Goal: Use online tool/utility: Utilize a website feature to perform a specific function

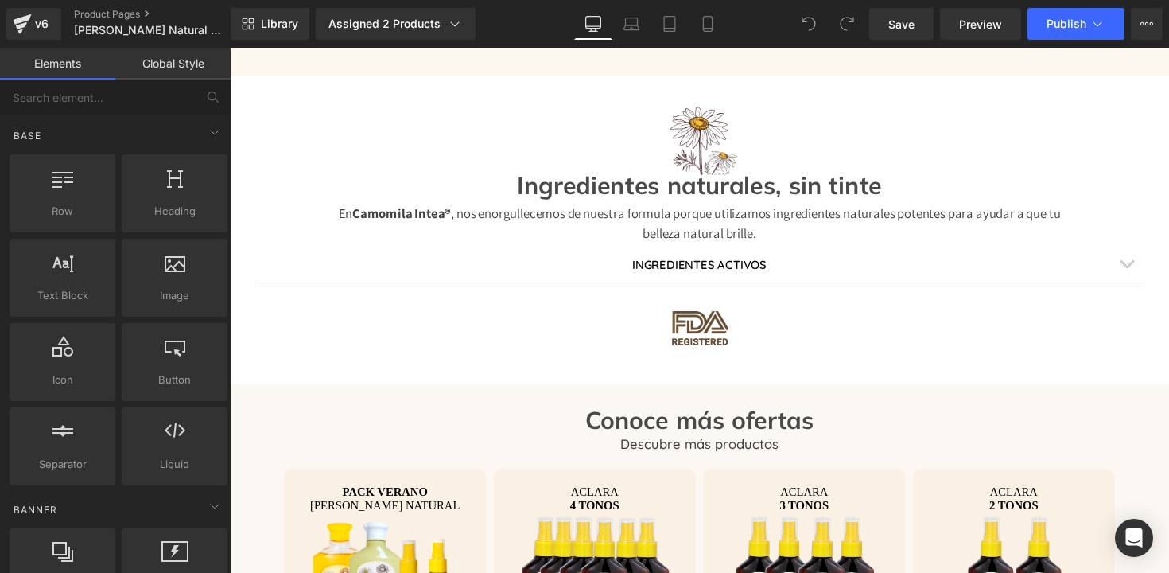
scroll to position [3021, 0]
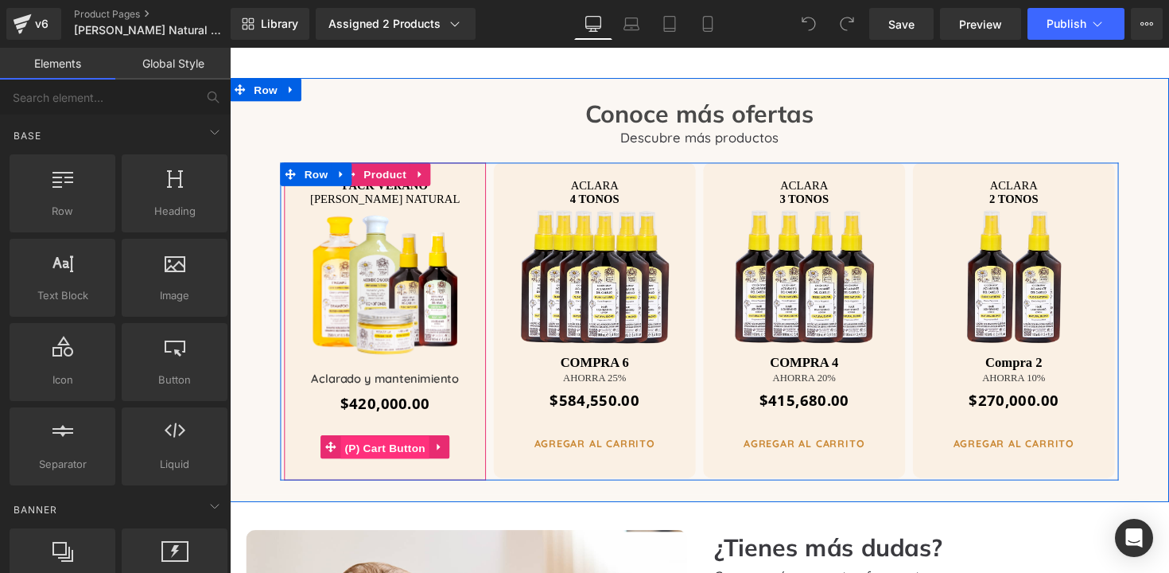
click at [376, 446] on span "(P) Cart Button" at bounding box center [389, 458] width 91 height 24
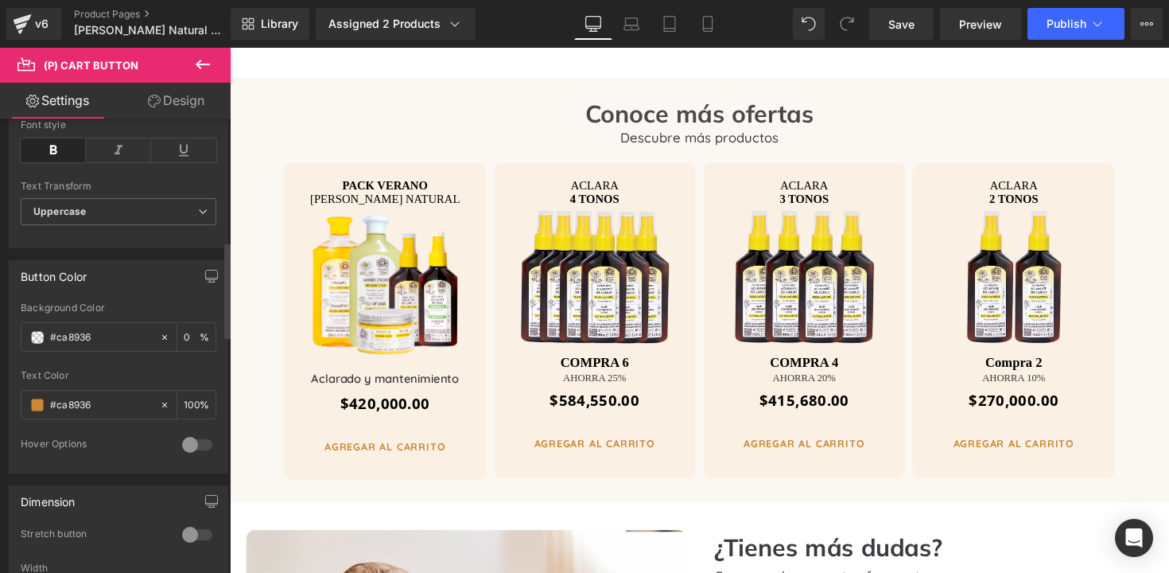
scroll to position [728, 0]
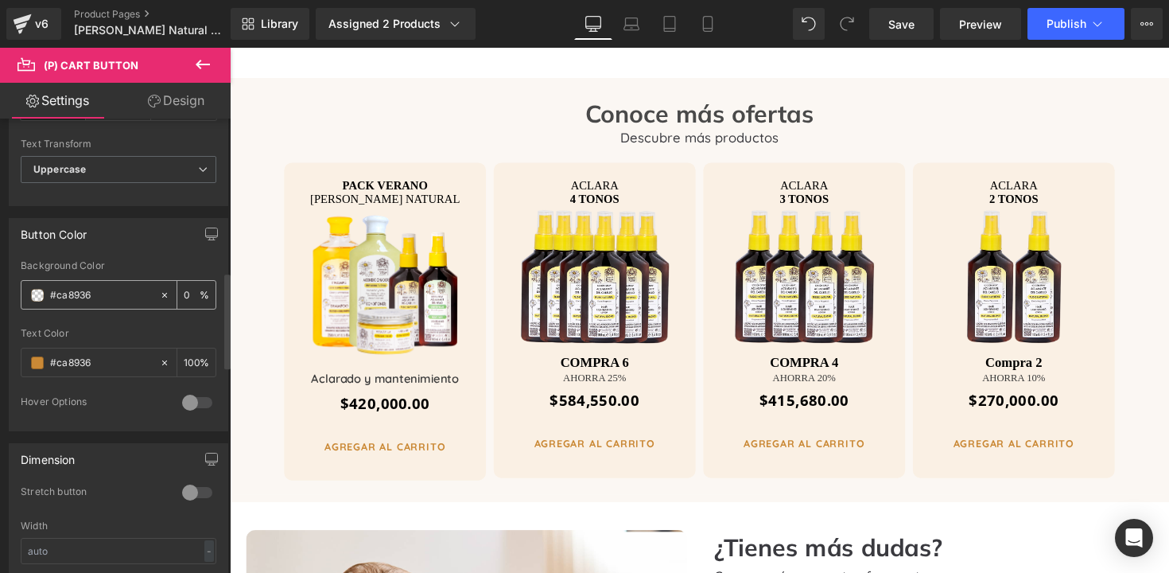
click at [107, 294] on input "#ca8936" at bounding box center [101, 295] width 102 height 18
click at [109, 326] on div at bounding box center [119, 322] width 196 height 10
click at [111, 324] on div at bounding box center [119, 322] width 196 height 10
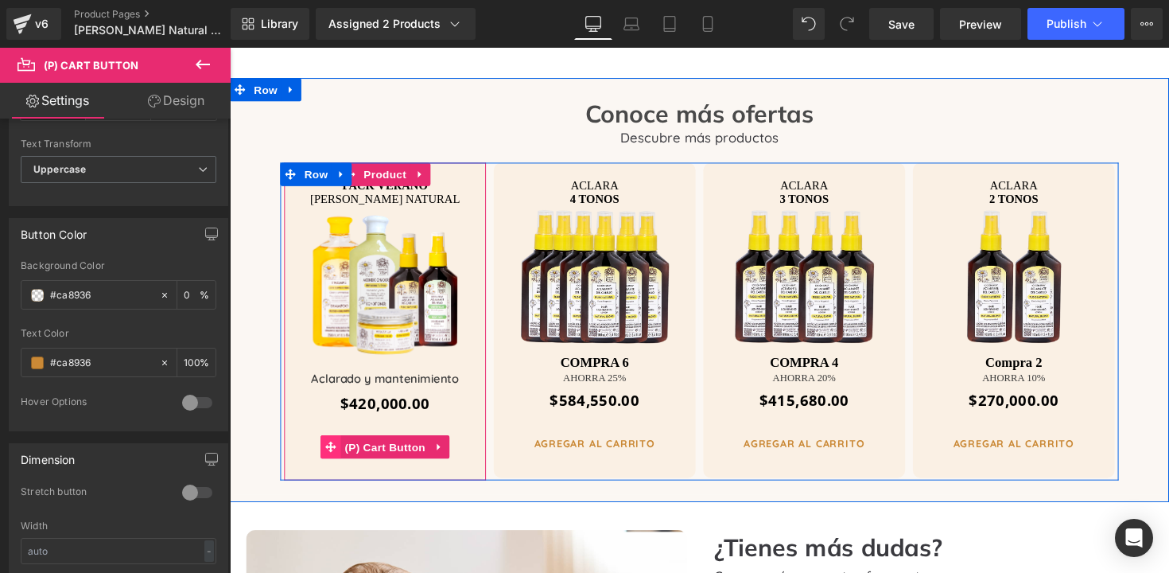
click at [328, 451] on icon at bounding box center [333, 456] width 11 height 11
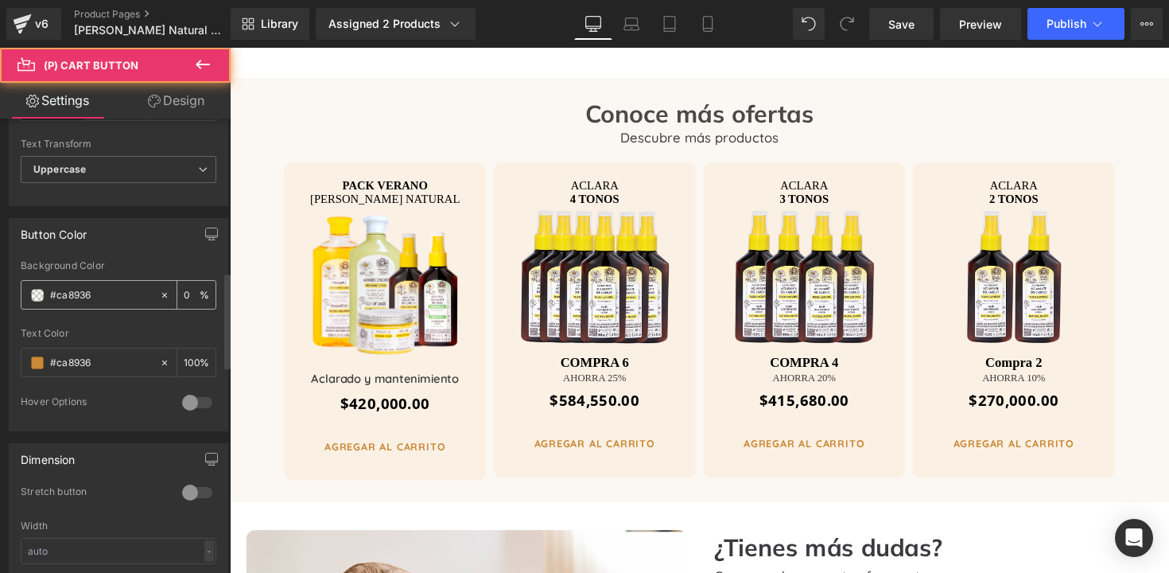
click at [108, 298] on input "#ca8936" at bounding box center [101, 295] width 102 height 18
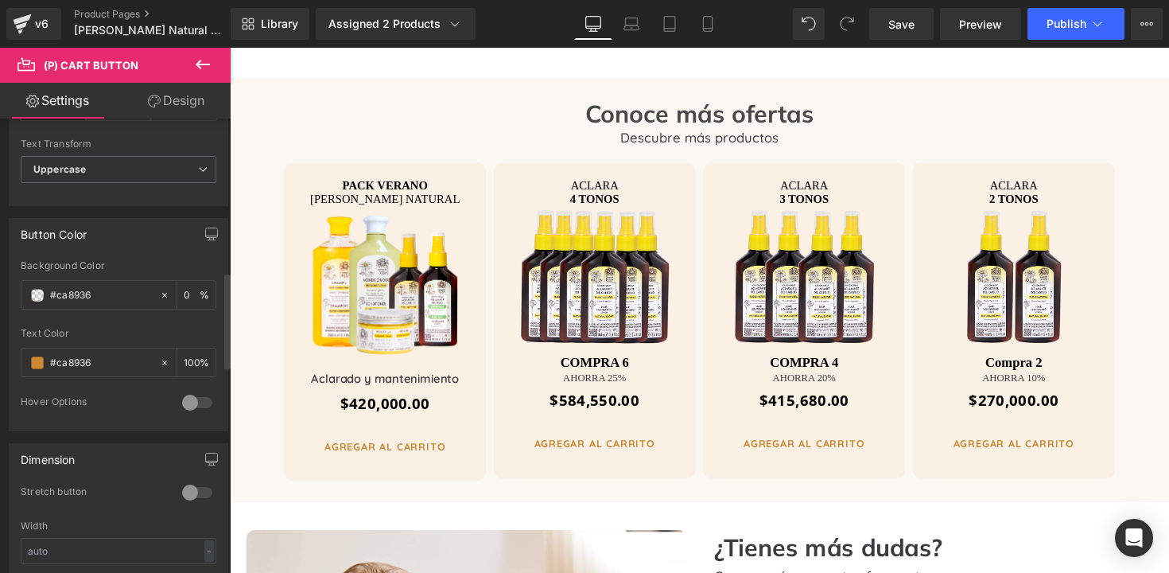
click at [112, 322] on div at bounding box center [119, 322] width 196 height 10
click at [45, 294] on div "#ca8936" at bounding box center [90, 295] width 138 height 28
drag, startPoint x: 53, startPoint y: 292, endPoint x: 123, endPoint y: 296, distance: 70.1
click at [123, 296] on input "#ca8936" at bounding box center [101, 295] width 102 height 18
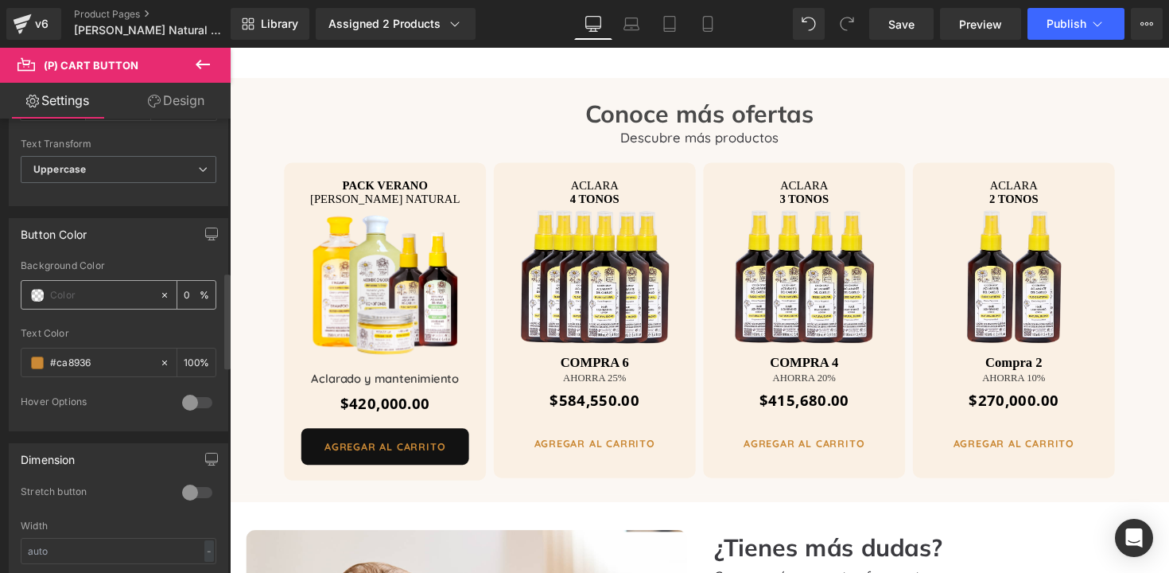
paste input "ca8936"
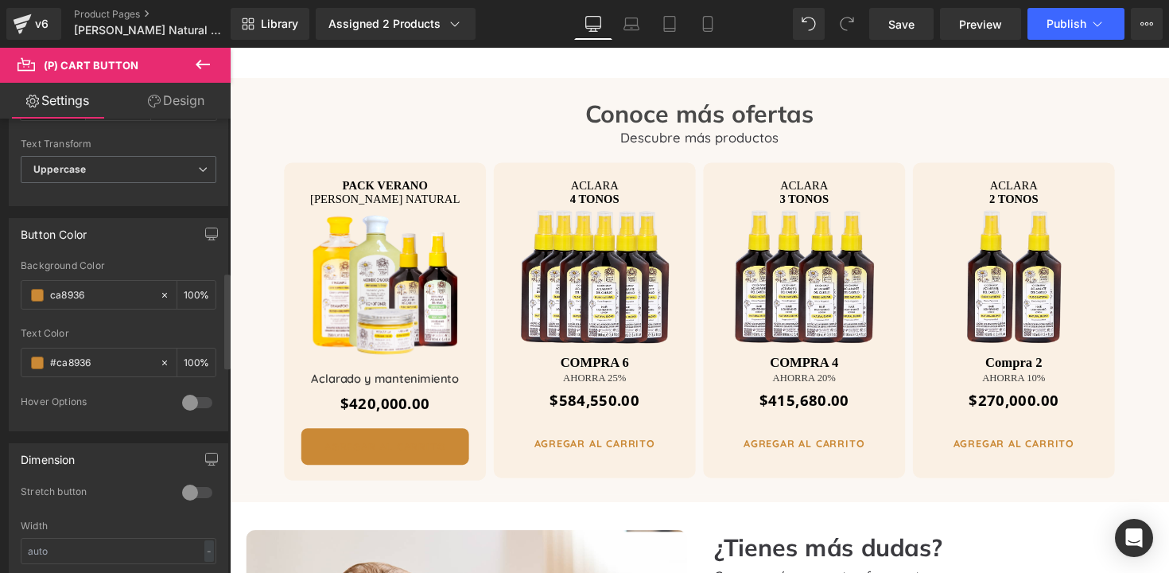
type input "ca8936"
click at [147, 324] on div at bounding box center [119, 322] width 196 height 10
click at [37, 364] on span at bounding box center [37, 362] width 13 height 13
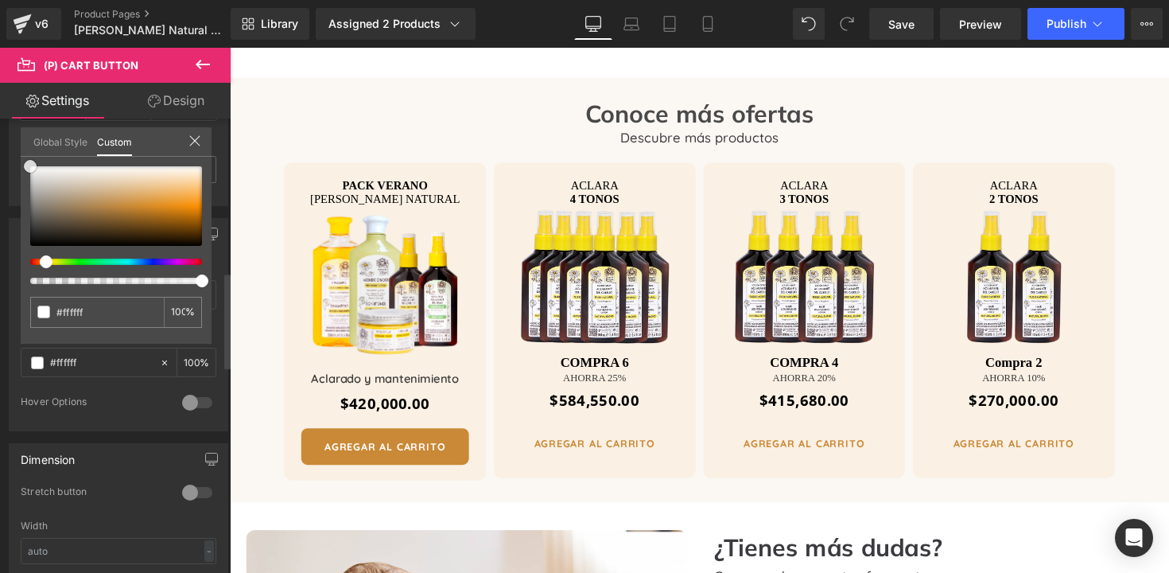
drag, startPoint x: 38, startPoint y: 178, endPoint x: 16, endPoint y: 150, distance: 36.3
click at [16, 206] on div "Button Color rgba(202, 137, 54, 0) Background Color ca8936 0 % rgb(202, 137, 54…" at bounding box center [119, 318] width 238 height 225
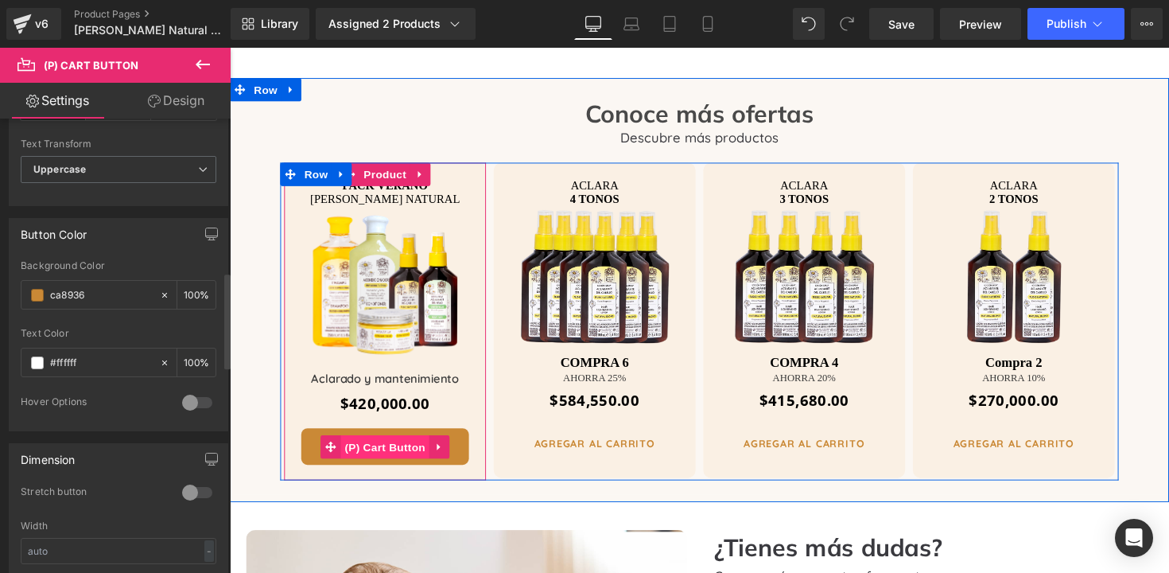
click at [391, 445] on span "(P) Cart Button" at bounding box center [389, 457] width 91 height 24
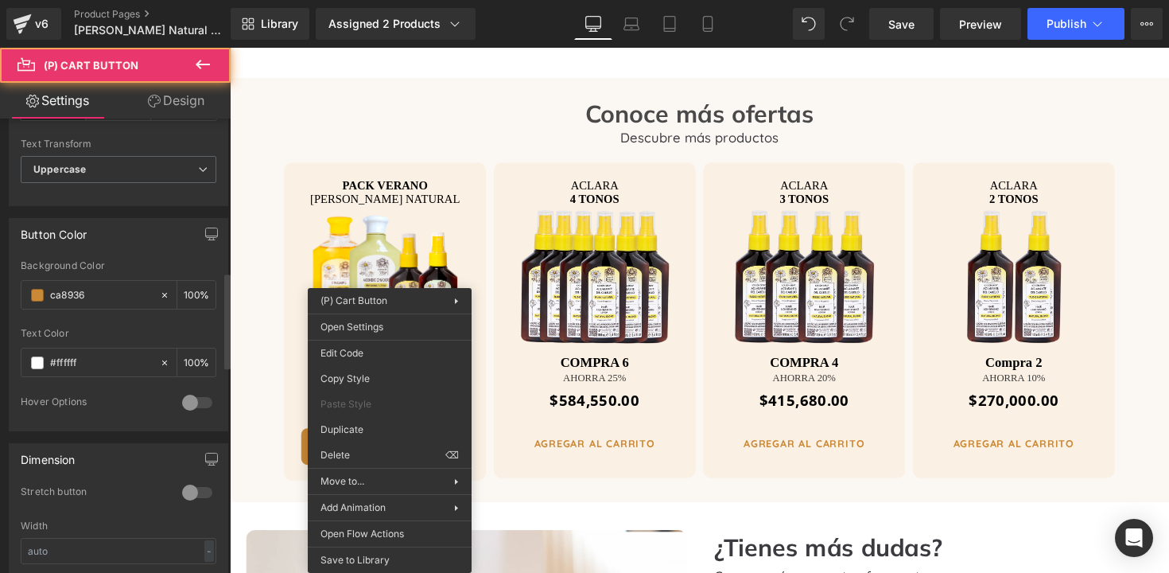
drag, startPoint x: 609, startPoint y: 422, endPoint x: 414, endPoint y: 380, distance: 199.2
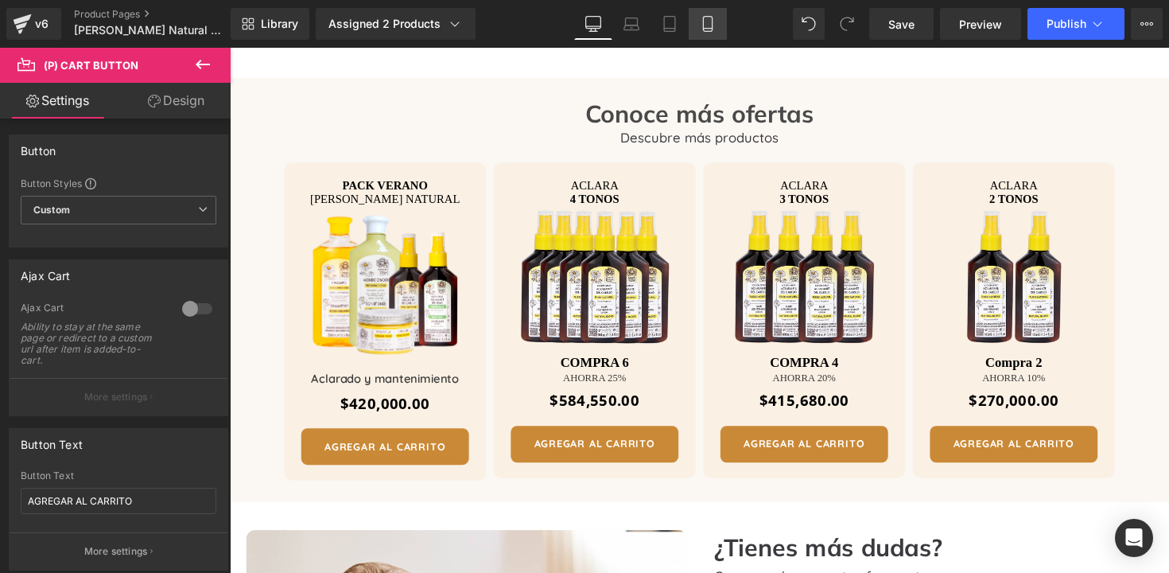
click at [702, 24] on icon at bounding box center [708, 24] width 16 height 16
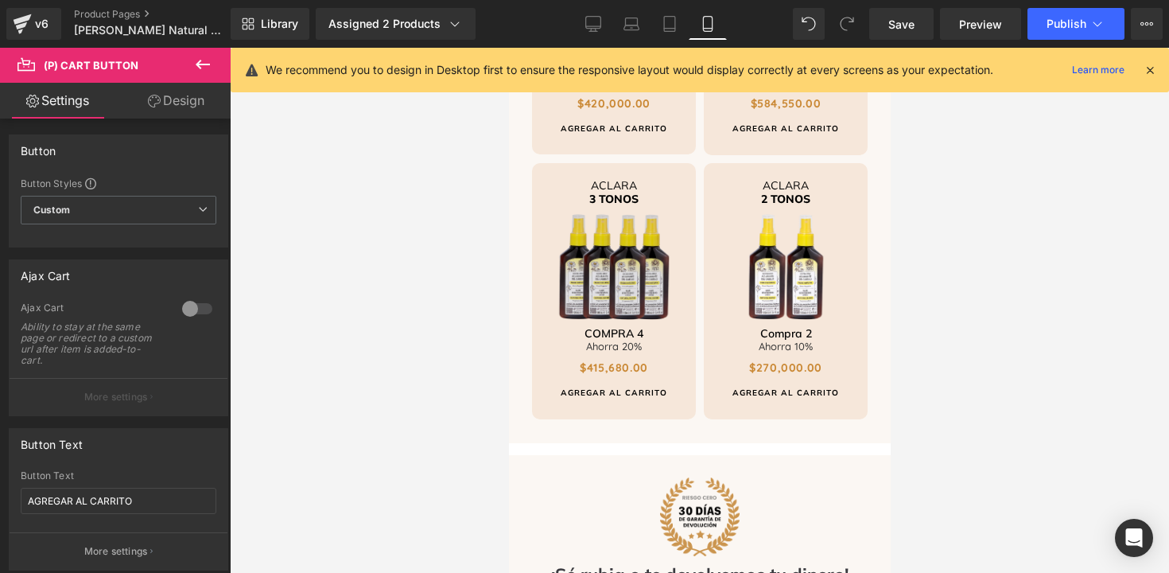
scroll to position [4414, 0]
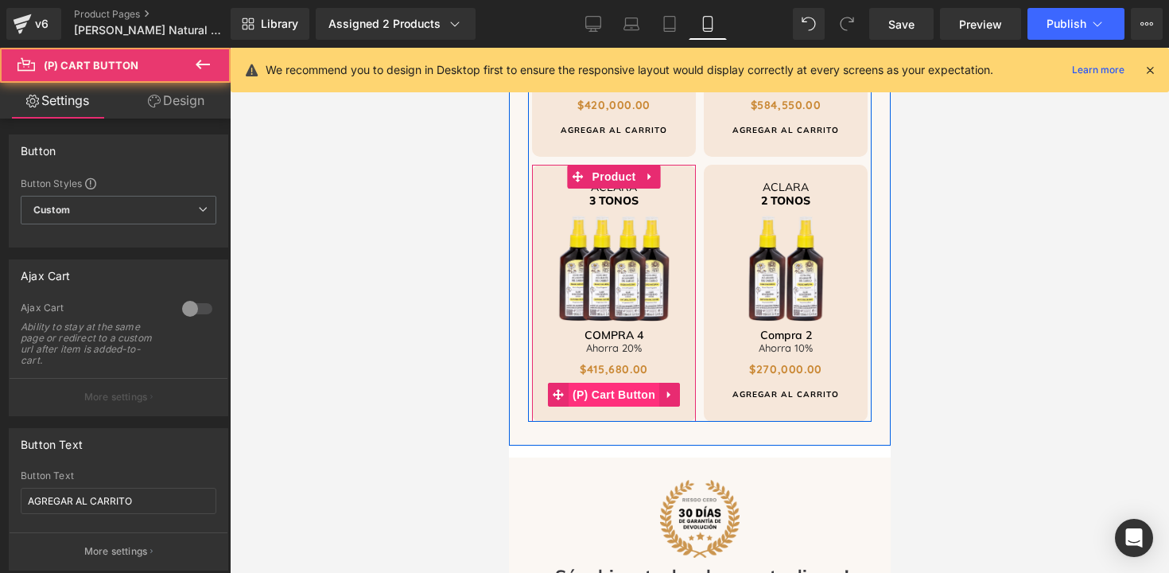
click at [589, 383] on span "(P) Cart Button" at bounding box center [613, 395] width 91 height 24
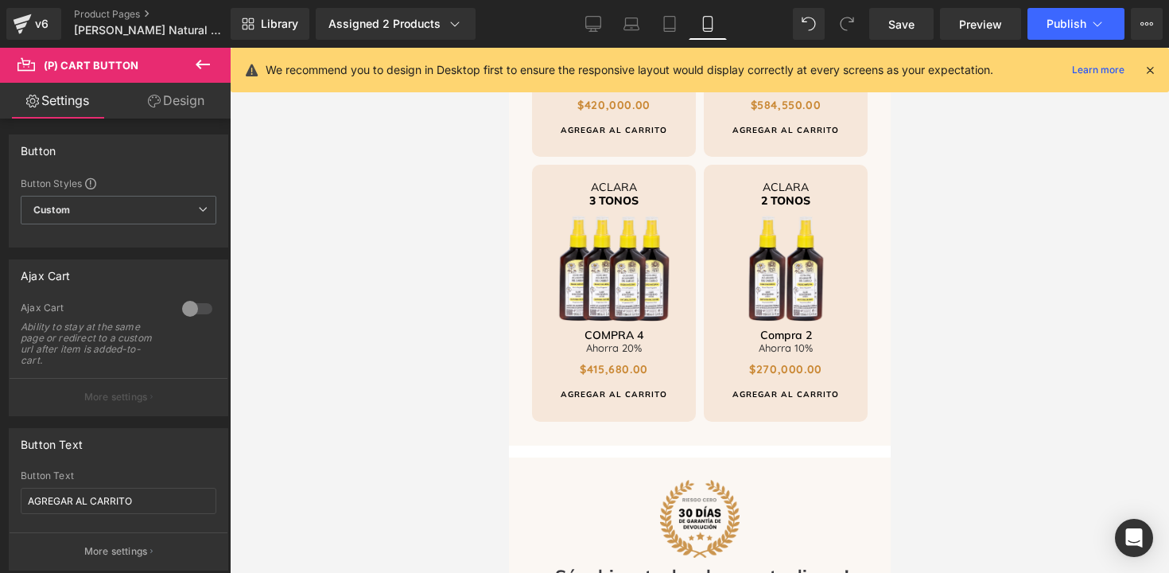
click at [180, 103] on link "Design" at bounding box center [176, 101] width 115 height 36
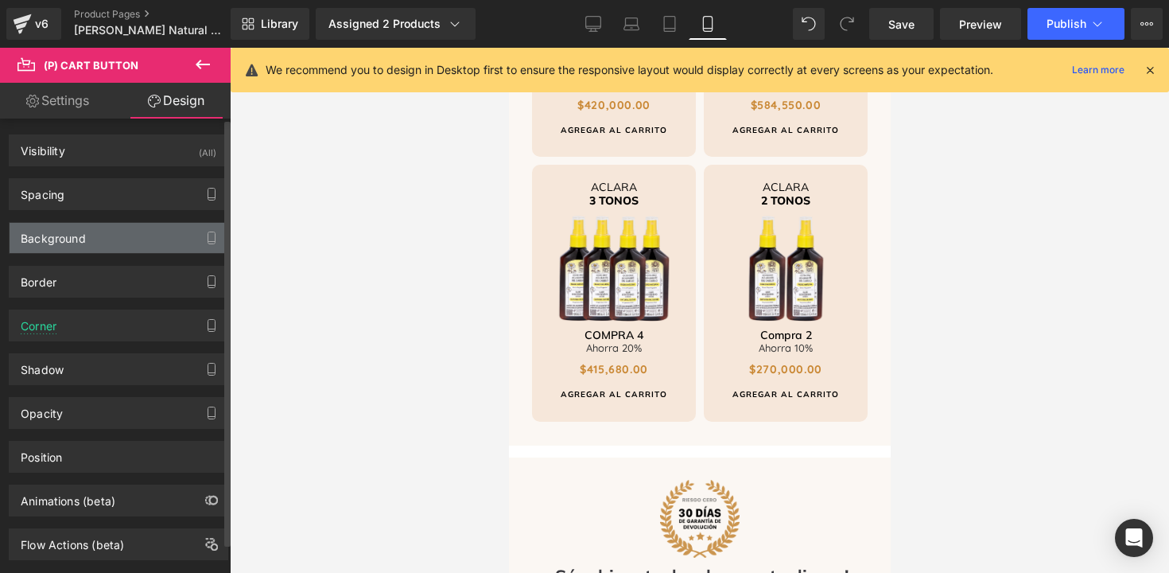
click at [93, 241] on div "Background" at bounding box center [119, 238] width 218 height 30
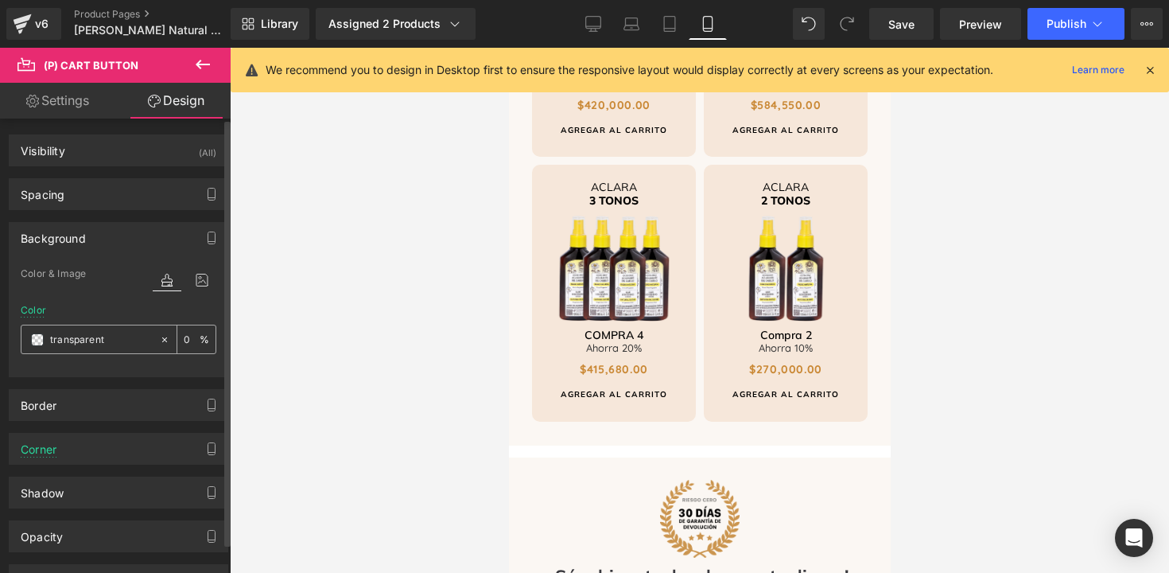
click at [114, 340] on input "transparent" at bounding box center [101, 340] width 102 height 18
paste input "ca8936"
type input "ca8936"
click at [111, 315] on div "Color ca8936 0 %" at bounding box center [119, 339] width 196 height 68
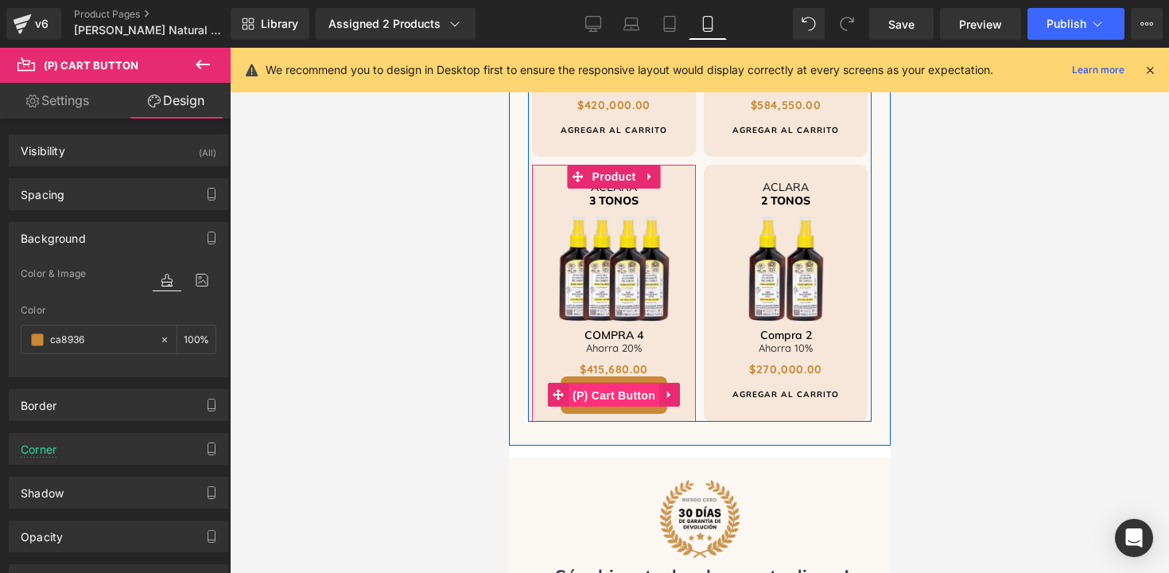
click at [597, 383] on span "(P) Cart Button" at bounding box center [613, 395] width 91 height 24
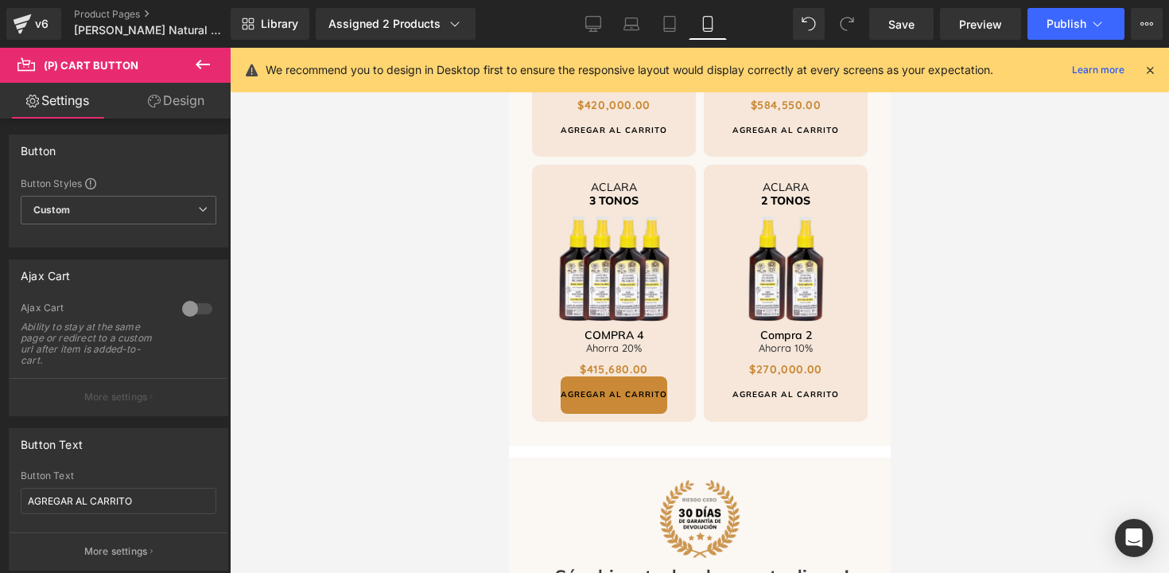
click at [175, 98] on link "Design" at bounding box center [176, 101] width 115 height 36
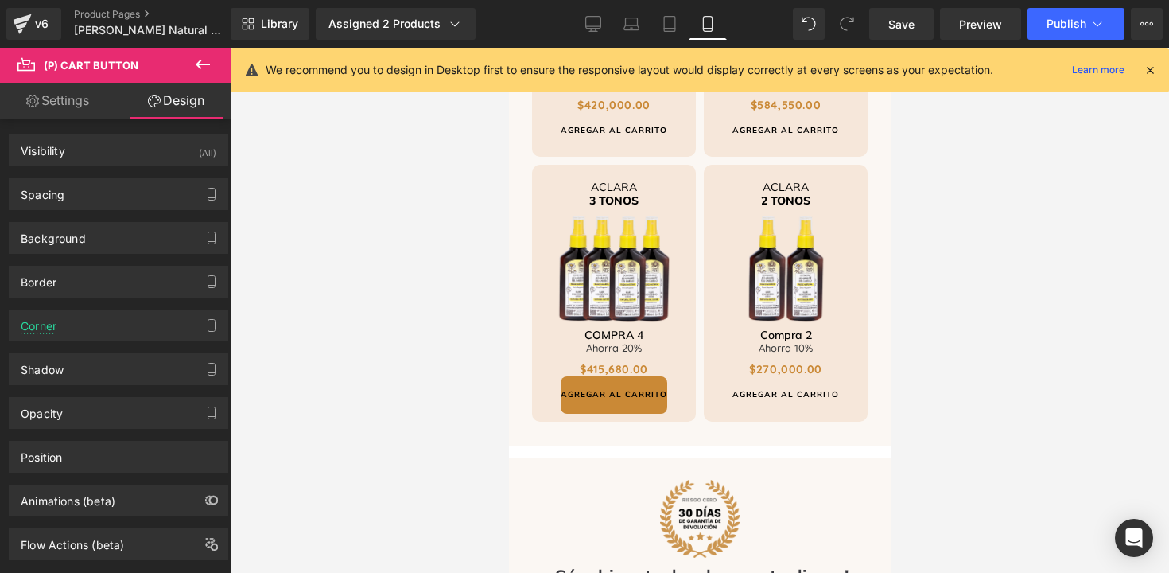
click at [60, 96] on link "Settings" at bounding box center [57, 101] width 115 height 36
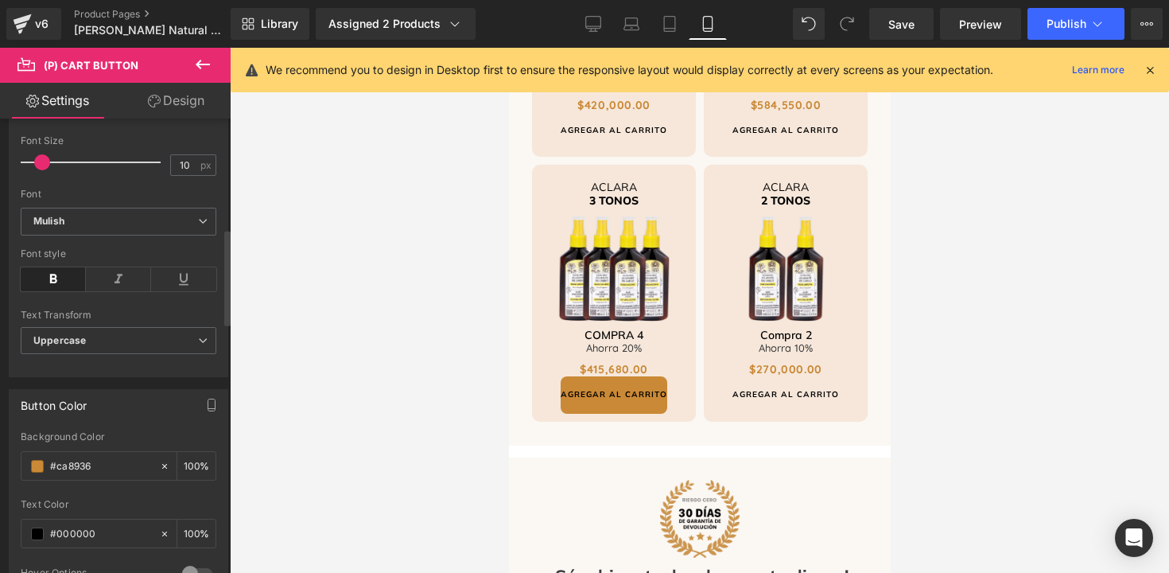
scroll to position [573, 0]
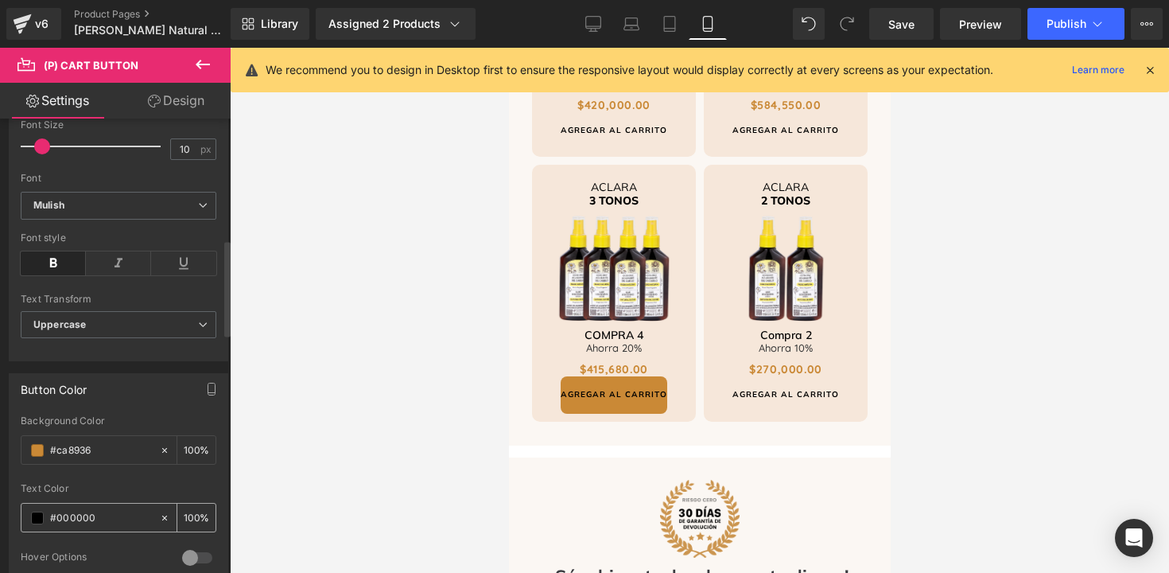
click at [38, 515] on span at bounding box center [37, 518] width 13 height 13
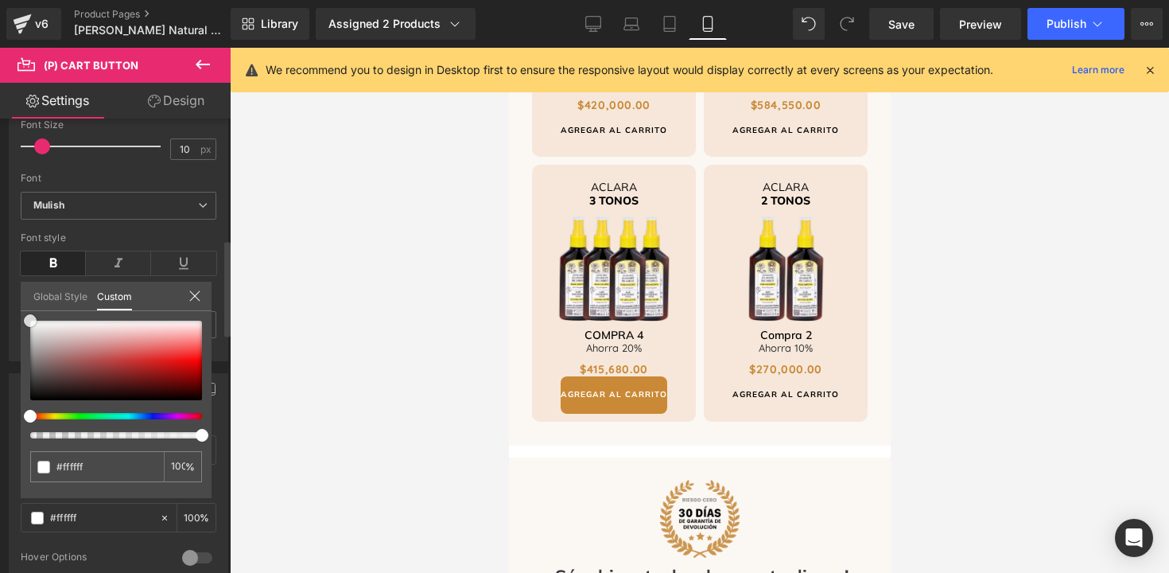
drag, startPoint x: 29, startPoint y: 324, endPoint x: 5, endPoint y: 301, distance: 33.2
click at [5, 361] on div "Button Color rgba(202, 137, 54, 1) Background Color #ca8936 100 % rgba(0, 0, 0,…" at bounding box center [119, 473] width 238 height 225
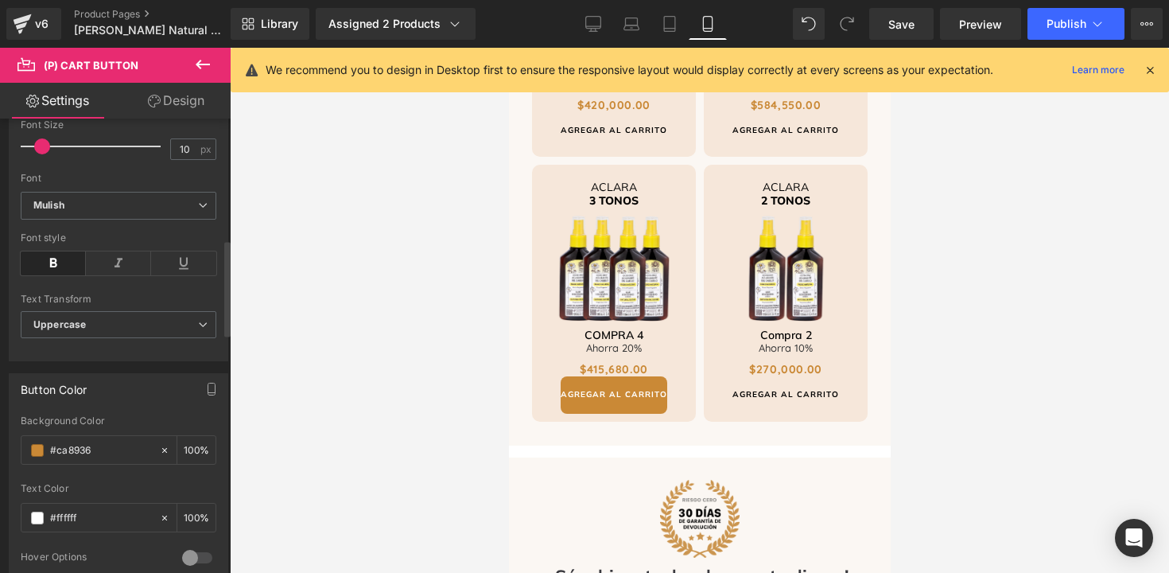
click at [201, 103] on link "Design" at bounding box center [176, 101] width 115 height 36
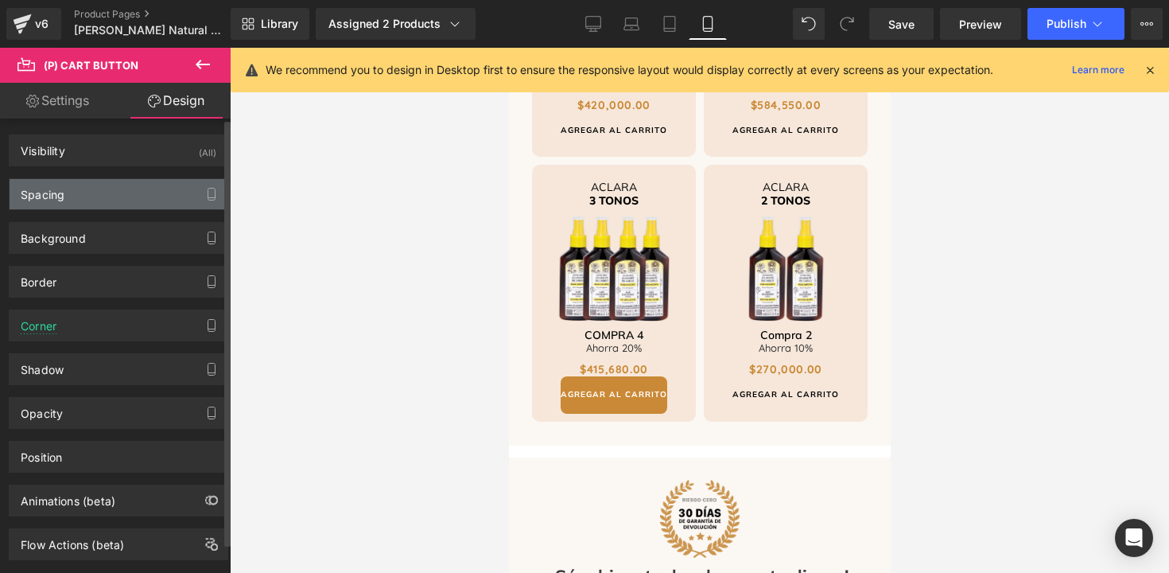
click at [89, 189] on div "Spacing" at bounding box center [119, 194] width 218 height 30
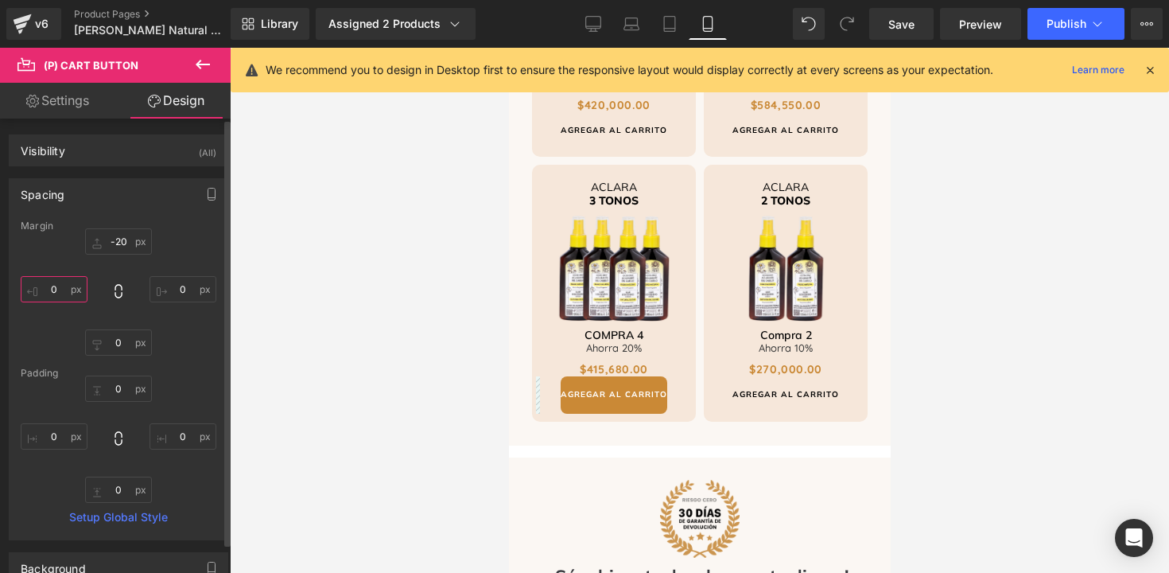
click at [56, 290] on input "0" at bounding box center [54, 289] width 67 height 26
type input "8"
click at [177, 286] on input "0" at bounding box center [183, 289] width 67 height 26
type input "8"
click at [68, 290] on input "8" at bounding box center [54, 289] width 67 height 26
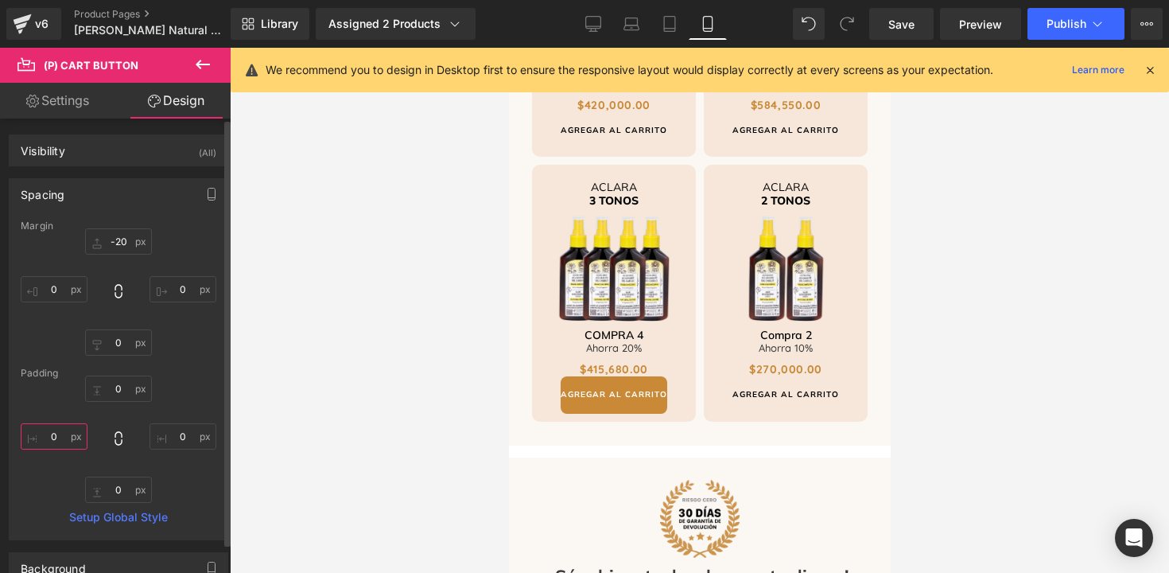
click at [55, 438] on input "0" at bounding box center [54, 436] width 67 height 26
type input "8"
click at [186, 437] on input "0" at bounding box center [183, 436] width 67 height 26
type input "8"
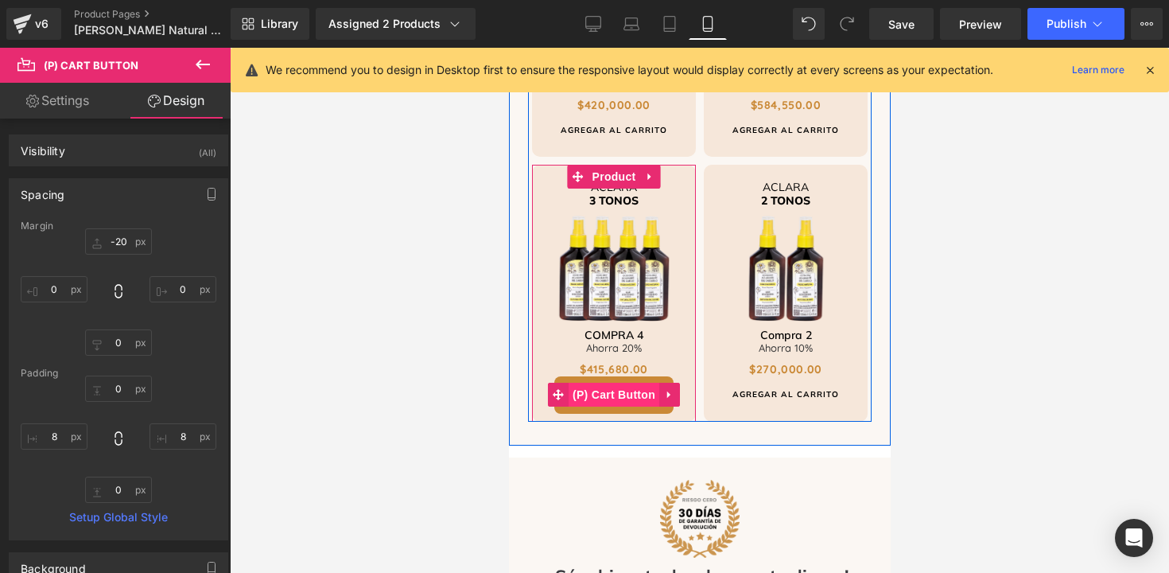
click at [609, 383] on span "(P) Cart Button" at bounding box center [613, 395] width 91 height 24
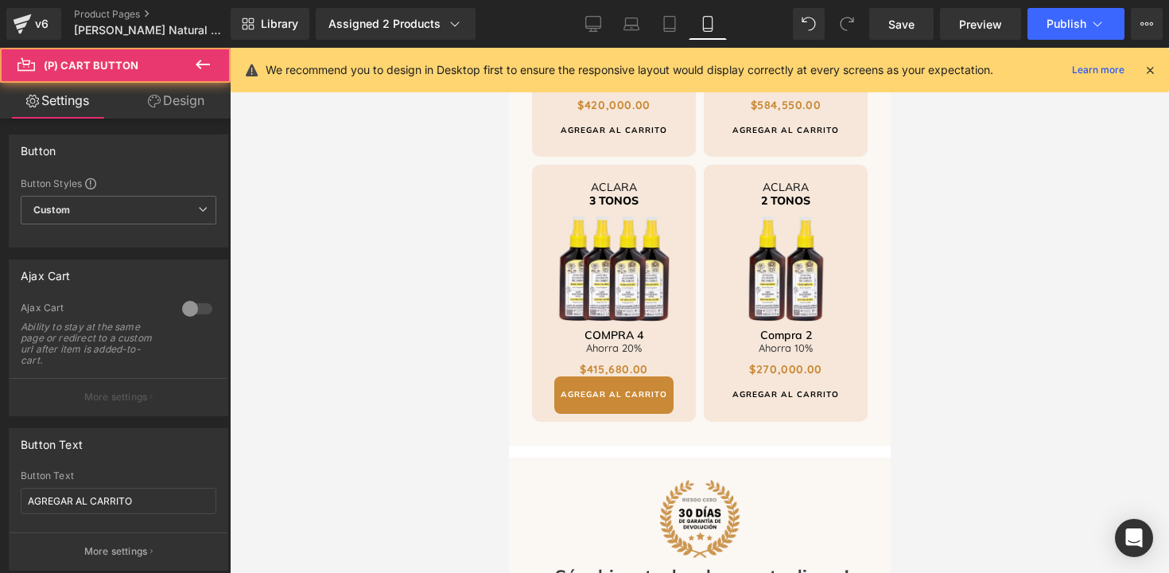
click at [185, 103] on link "Design" at bounding box center [176, 101] width 115 height 36
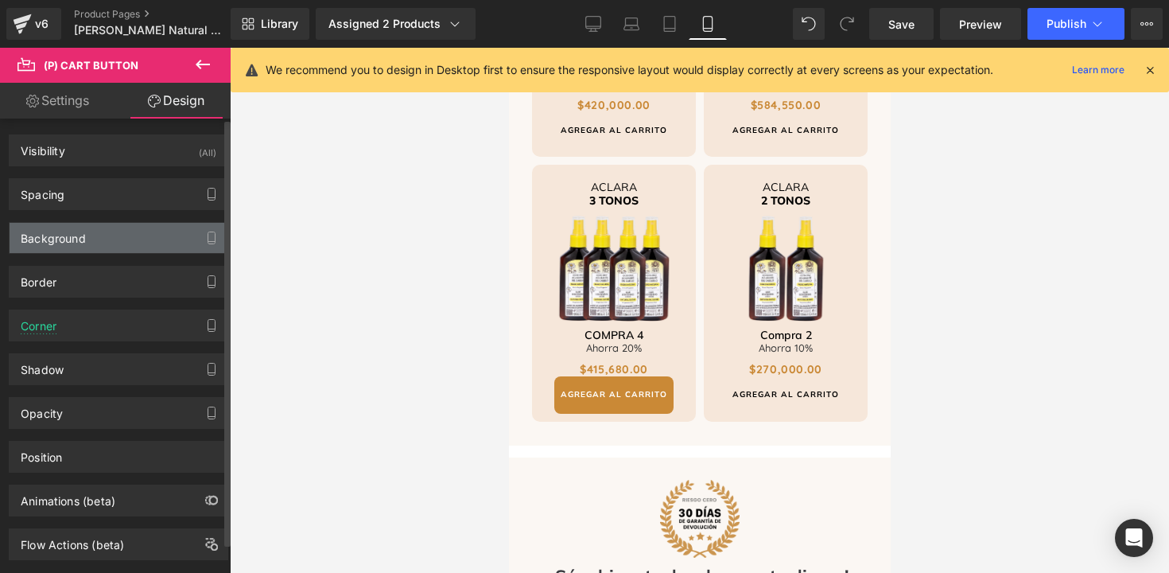
click at [71, 238] on div "Background" at bounding box center [53, 234] width 65 height 22
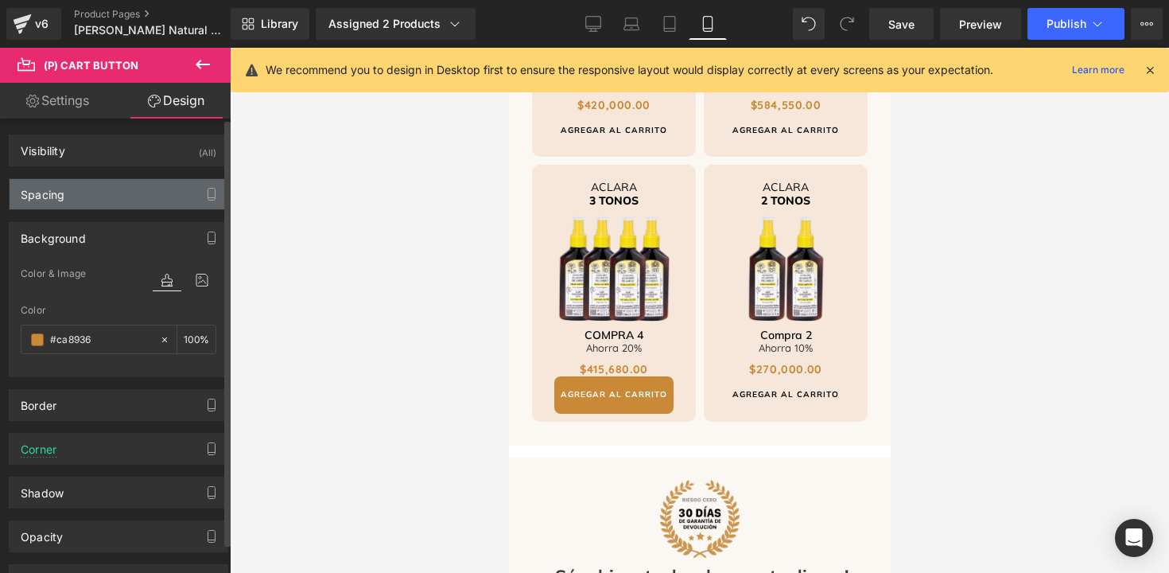
click at [68, 183] on div "Spacing" at bounding box center [119, 194] width 218 height 30
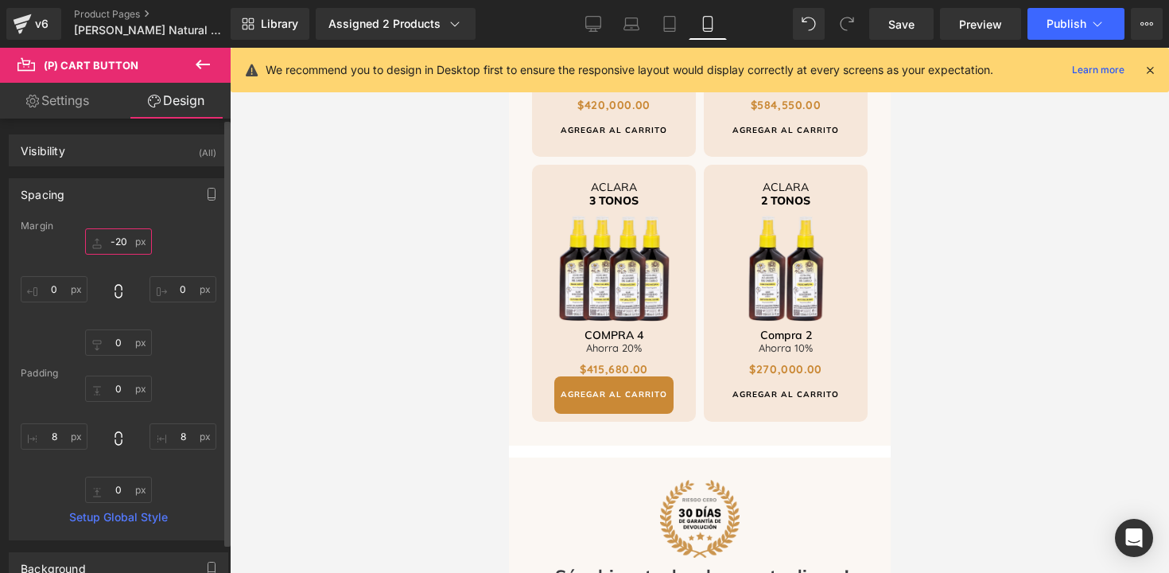
click at [118, 243] on input "-20" at bounding box center [118, 241] width 67 height 26
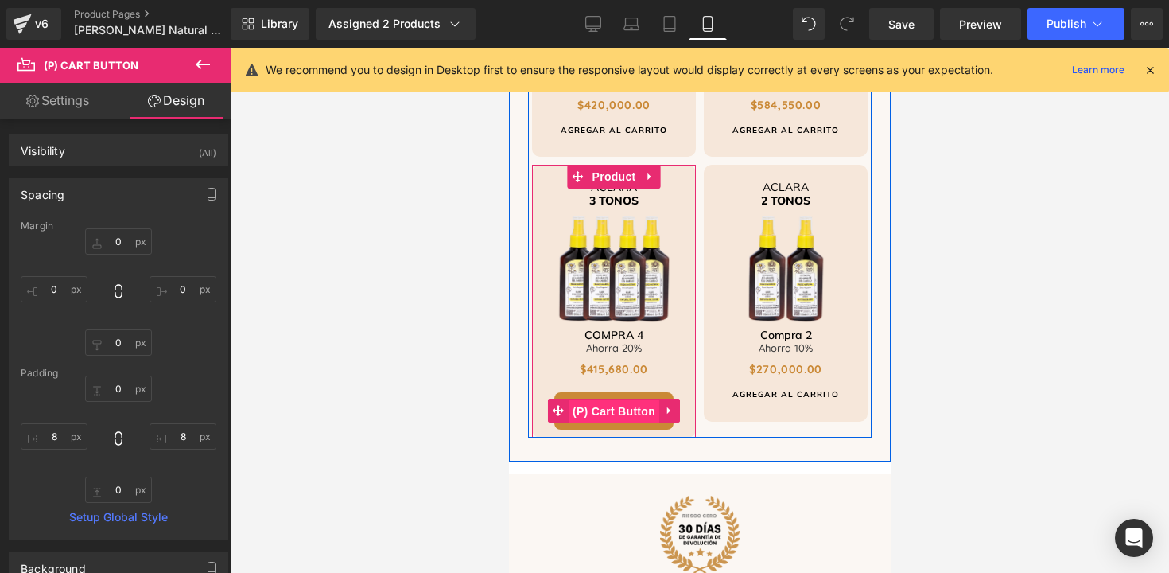
click at [594, 399] on span "(P) Cart Button" at bounding box center [613, 411] width 91 height 24
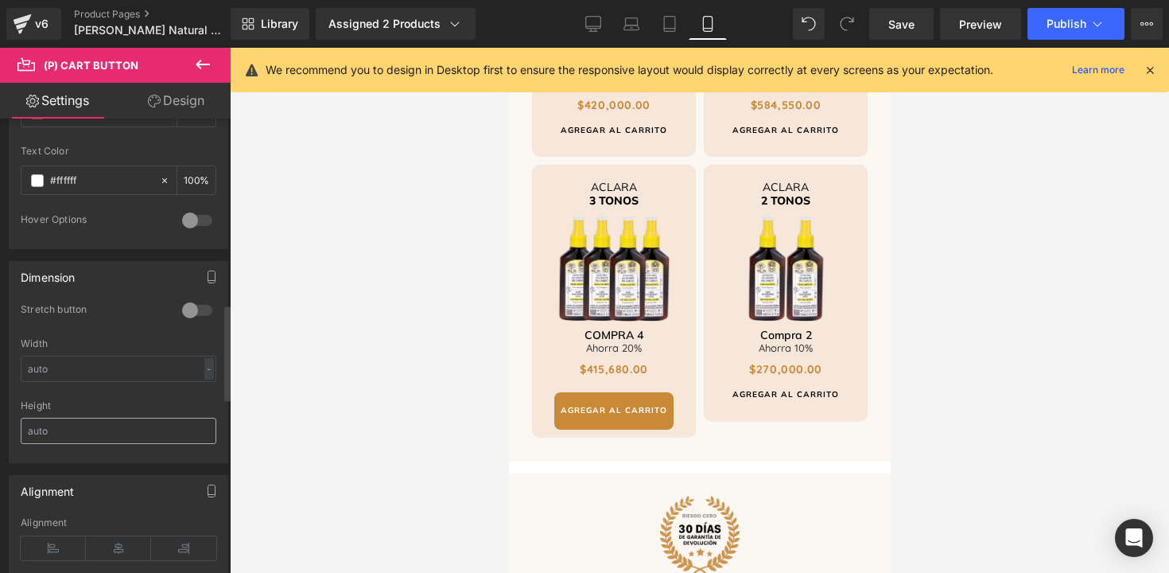
scroll to position [944, 0]
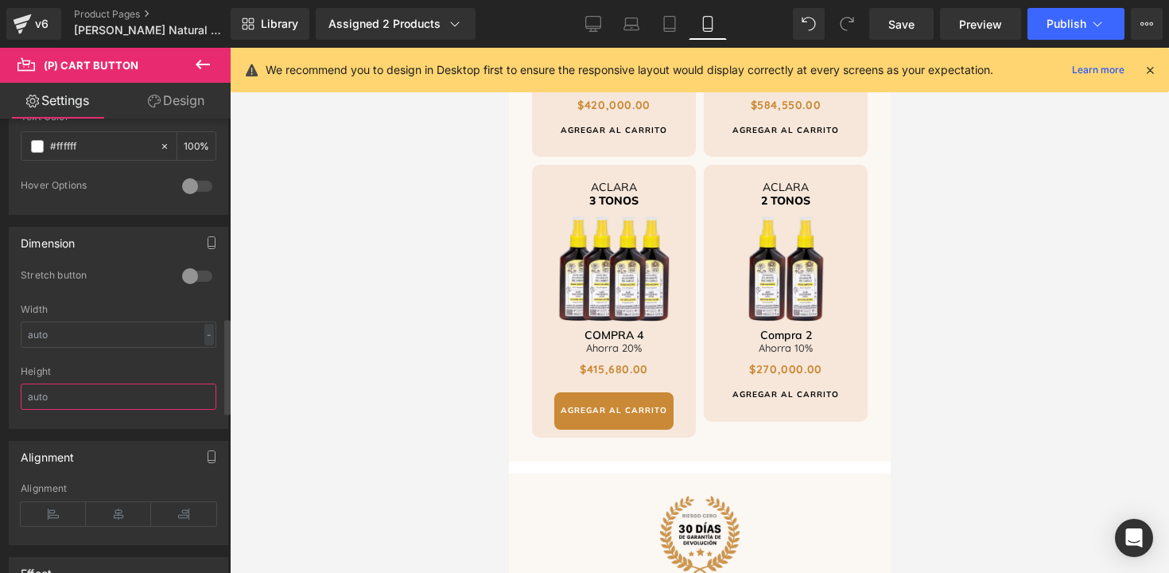
click at [112, 400] on input "text" at bounding box center [119, 396] width 196 height 26
click at [134, 383] on div "30" at bounding box center [119, 396] width 196 height 26
click at [135, 372] on div "Height" at bounding box center [119, 371] width 196 height 11
click at [204, 335] on div "-" at bounding box center [209, 334] width 10 height 21
click at [200, 389] on li "px" at bounding box center [206, 382] width 20 height 23
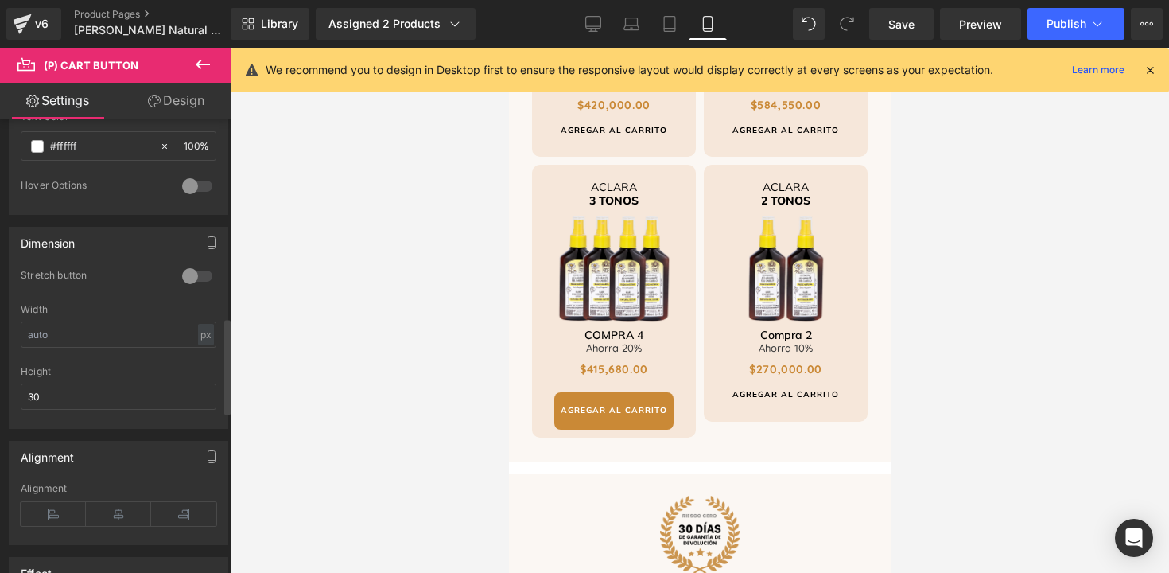
click at [118, 366] on div "Height" at bounding box center [119, 371] width 196 height 11
click at [109, 390] on input "30" at bounding box center [119, 396] width 196 height 26
type input "3"
click at [101, 340] on input "text" at bounding box center [119, 334] width 196 height 26
drag, startPoint x: 1064, startPoint y: 426, endPoint x: 554, endPoint y: 379, distance: 511.4
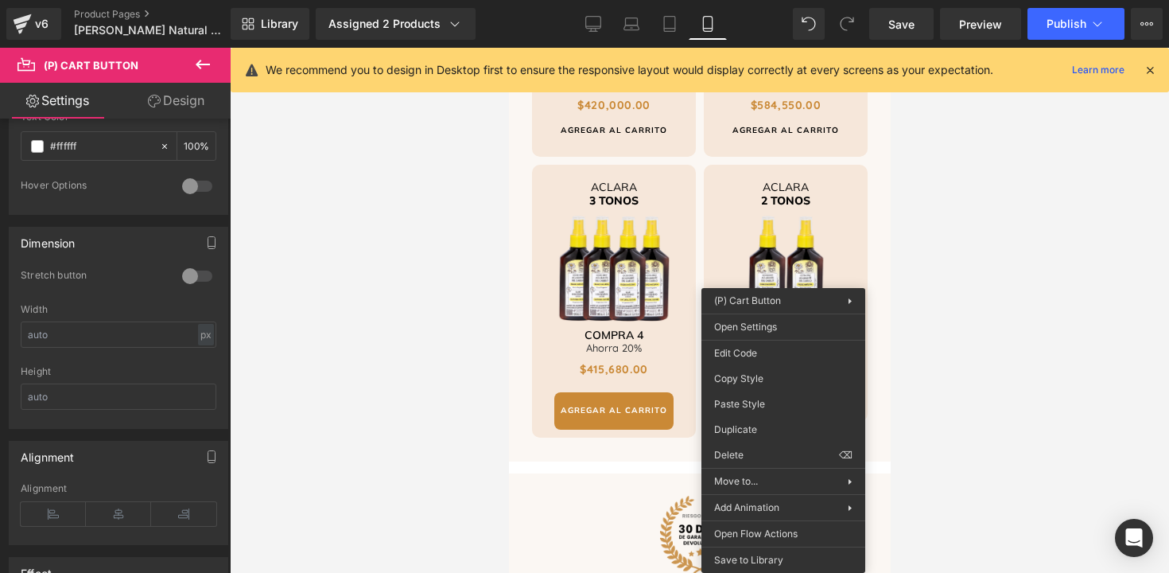
drag, startPoint x: 1260, startPoint y: 453, endPoint x: 751, endPoint y: 406, distance: 511.4
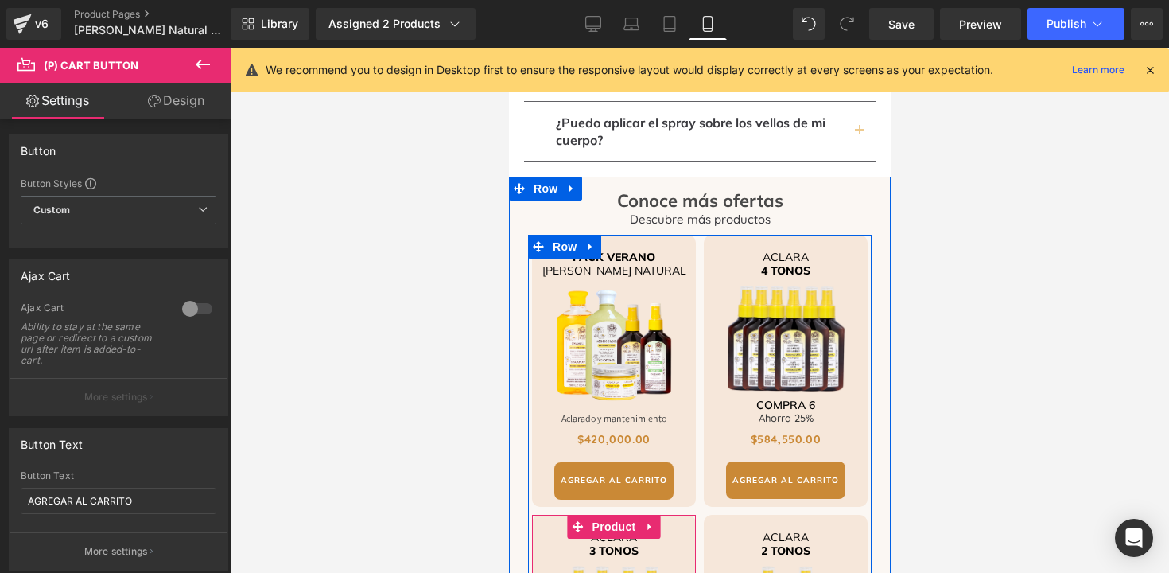
scroll to position [4053, 0]
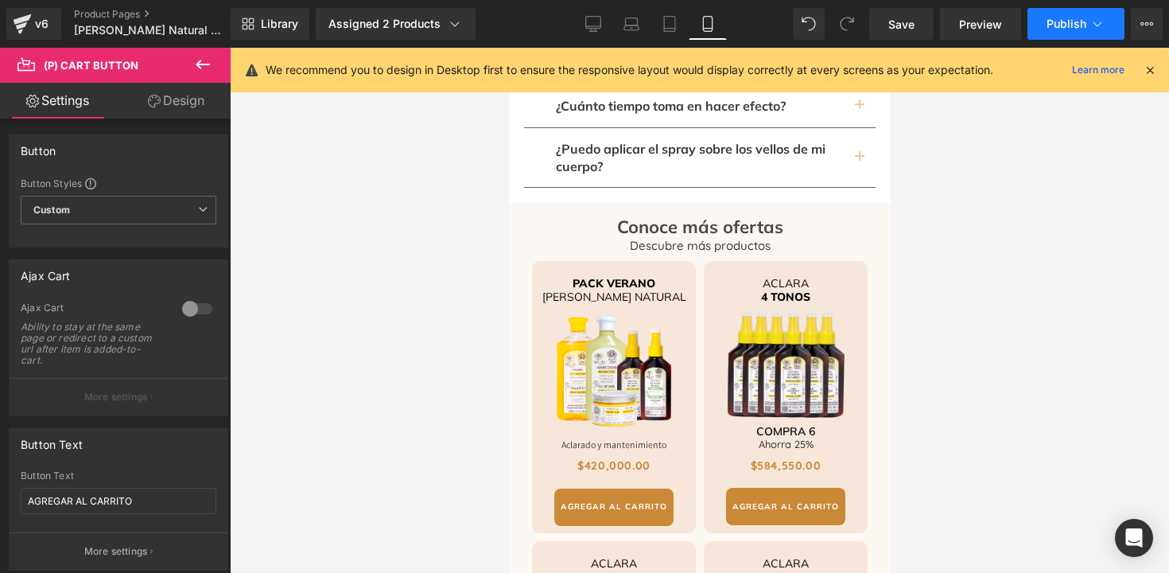
click at [1052, 25] on span "Publish" at bounding box center [1067, 24] width 40 height 13
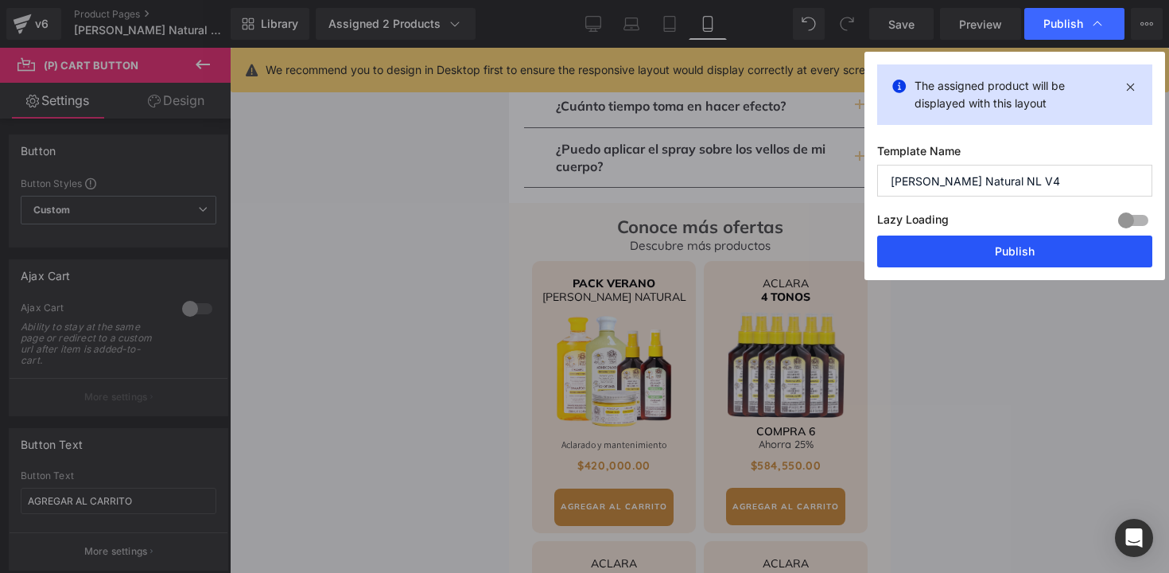
click at [959, 247] on button "Publish" at bounding box center [1014, 251] width 275 height 32
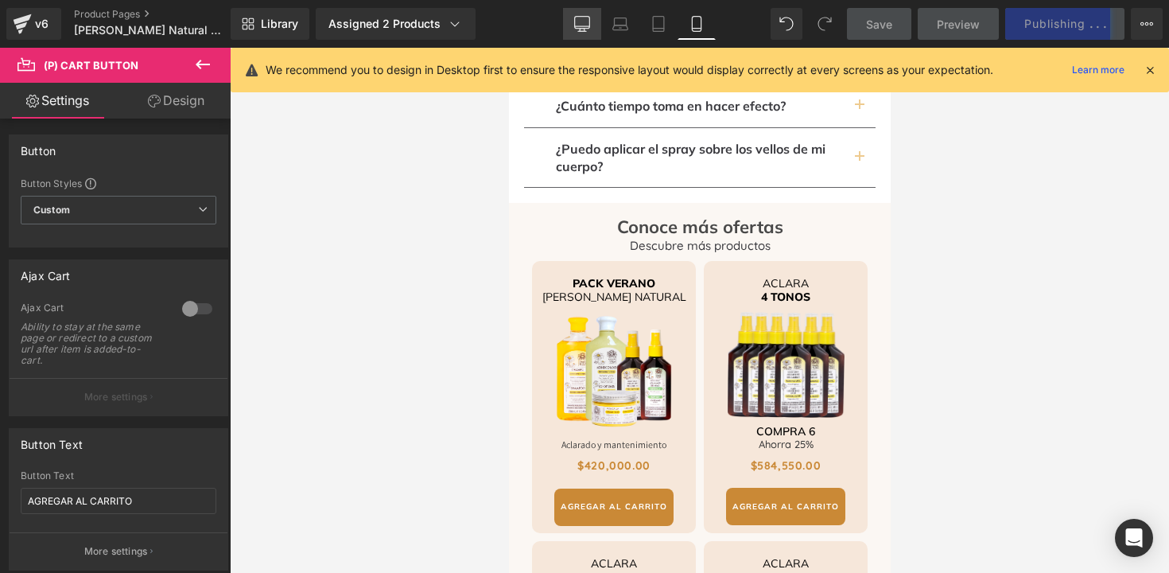
click at [582, 12] on link "Desktop" at bounding box center [582, 24] width 38 height 32
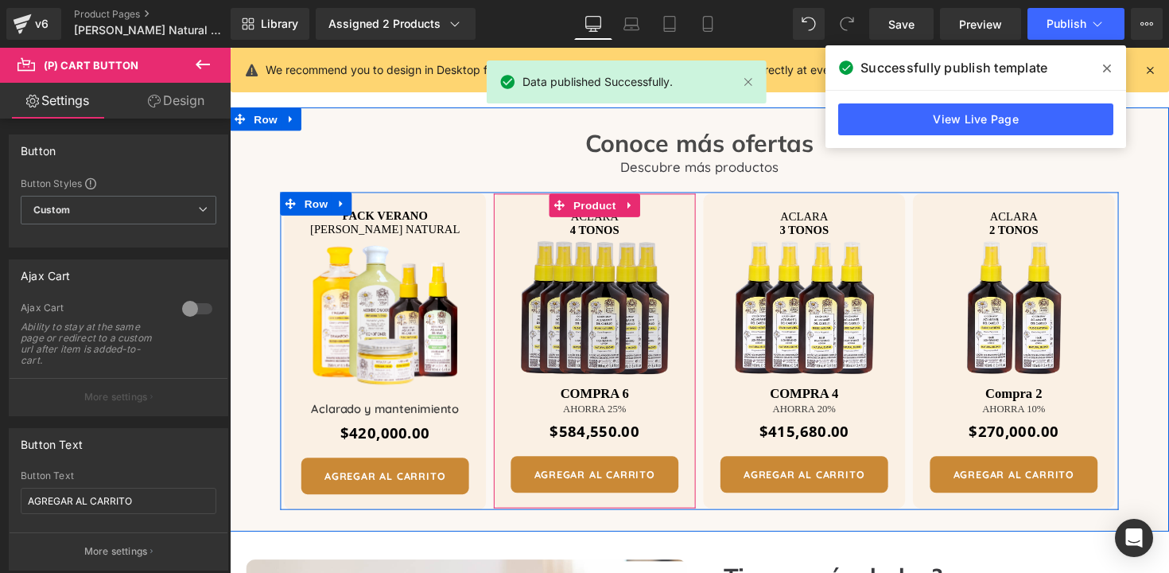
scroll to position [2921, 0]
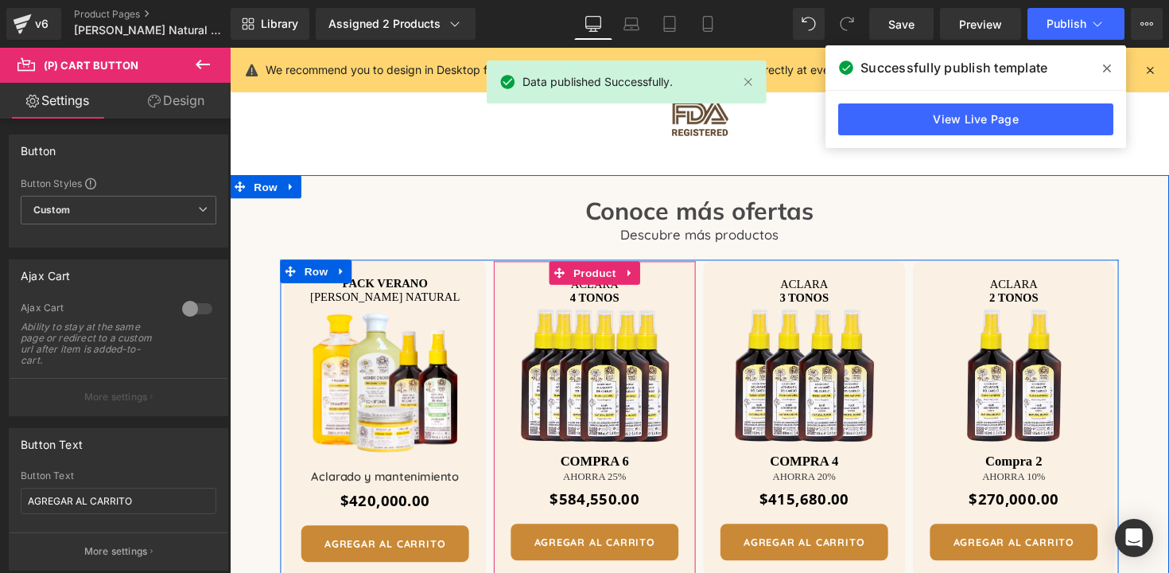
click at [607, 462] on span "Heading" at bounding box center [595, 471] width 43 height 19
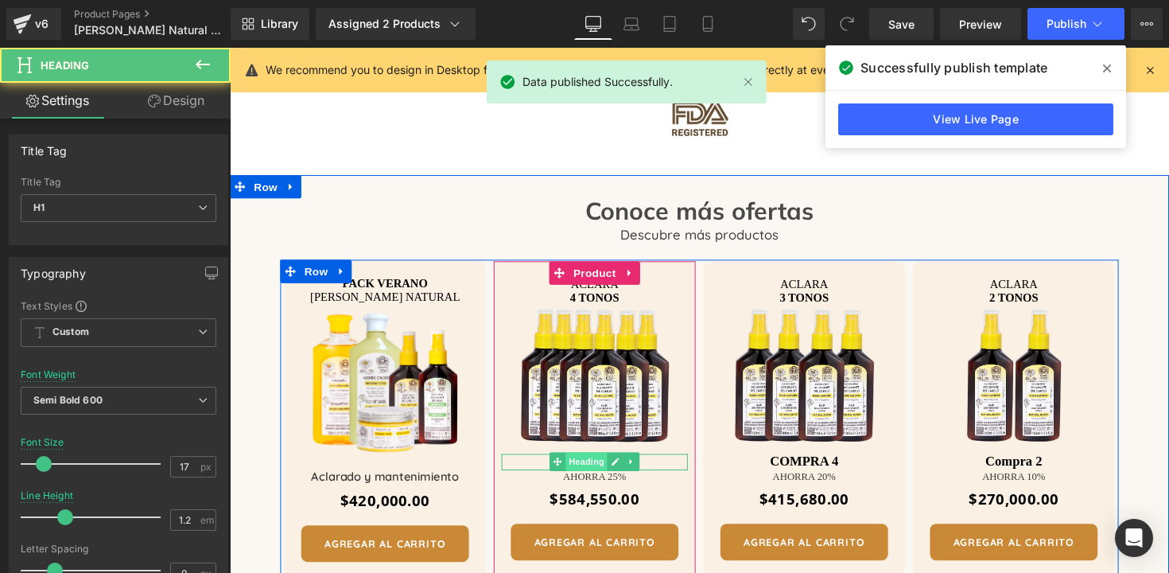
click at [607, 462] on span "Heading" at bounding box center [595, 471] width 43 height 19
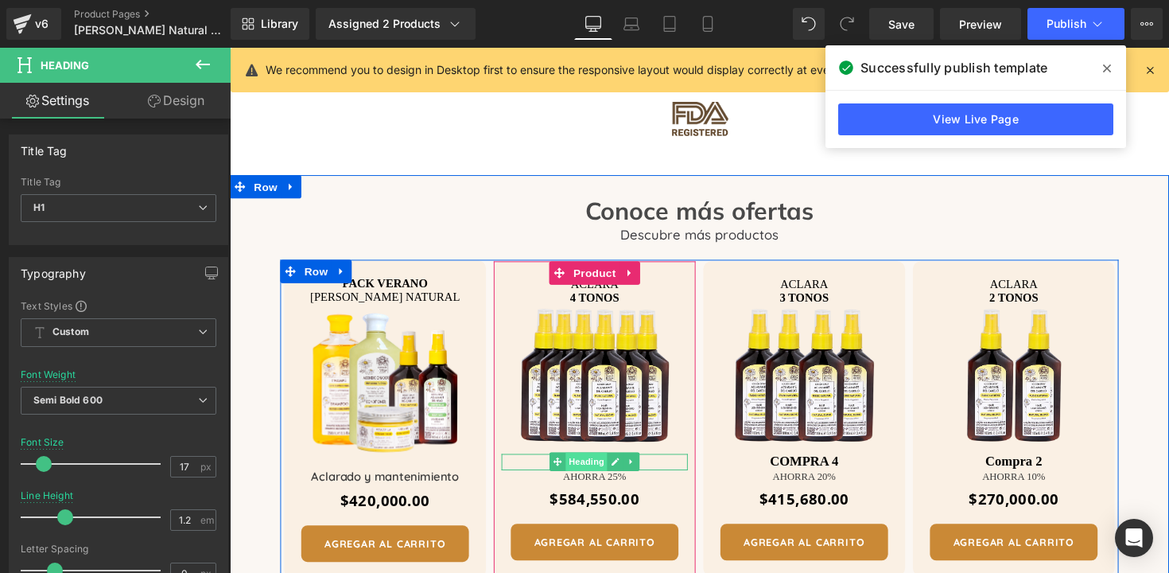
click at [596, 462] on span "Heading" at bounding box center [595, 471] width 43 height 19
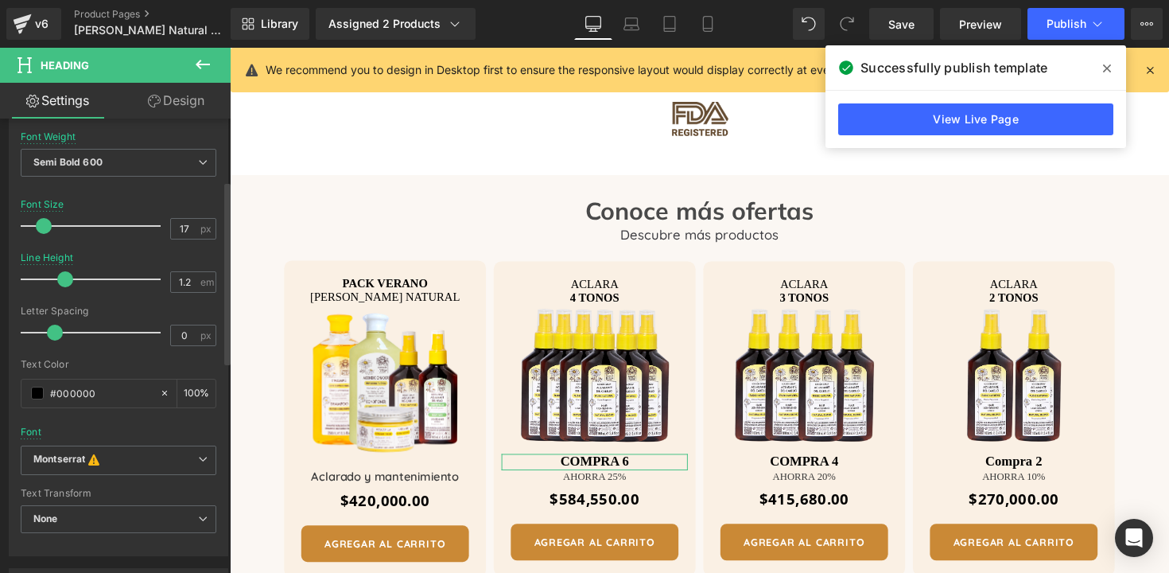
scroll to position [241, 0]
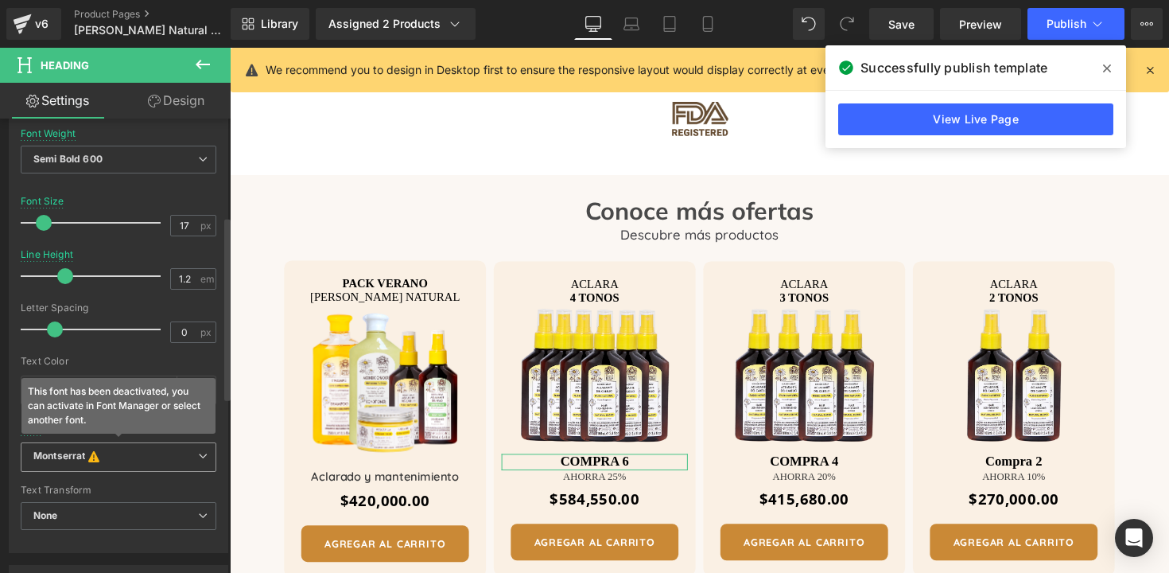
click at [133, 452] on b "Montserrat This font has been deactivated, you can activate in Font Manager or …" at bounding box center [115, 457] width 165 height 16
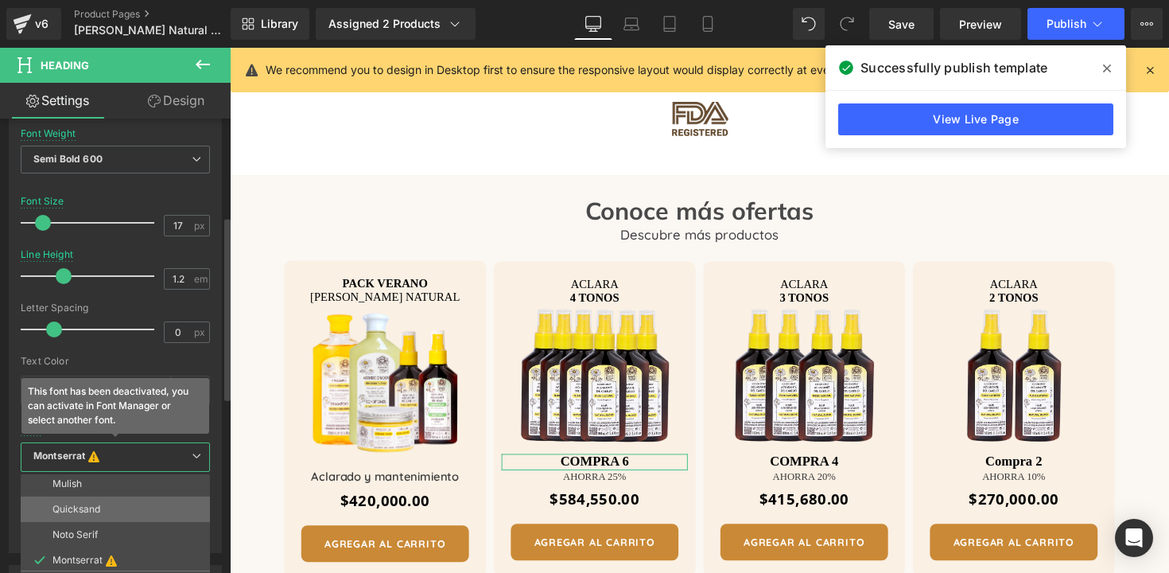
scroll to position [83, 0]
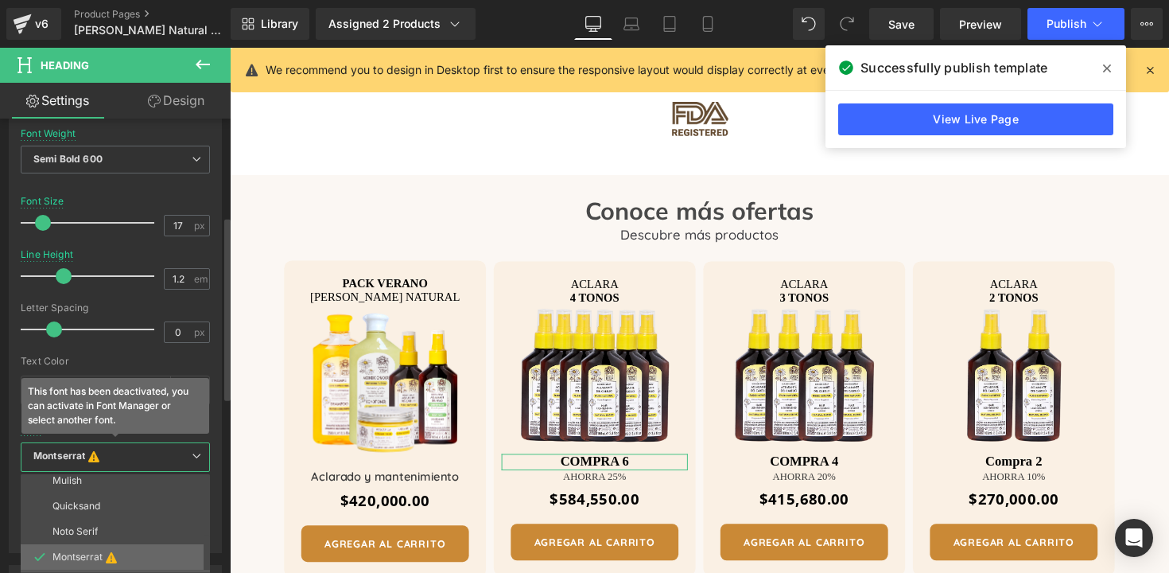
click at [95, 550] on li "Montserrat" at bounding box center [119, 556] width 196 height 25
click at [94, 533] on p "Noto Serif" at bounding box center [75, 531] width 45 height 11
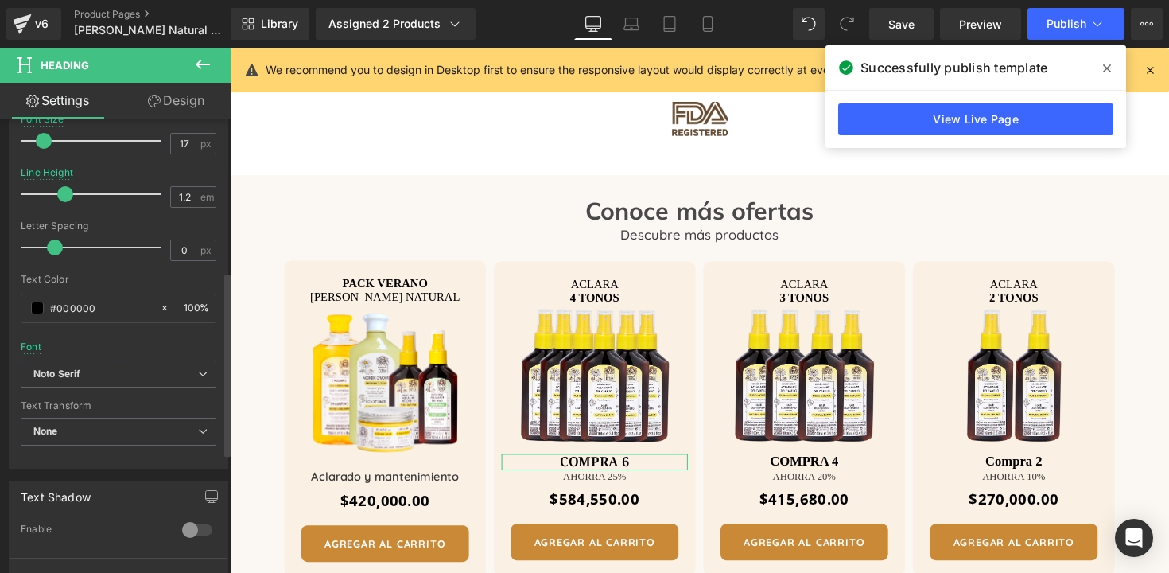
scroll to position [378, 0]
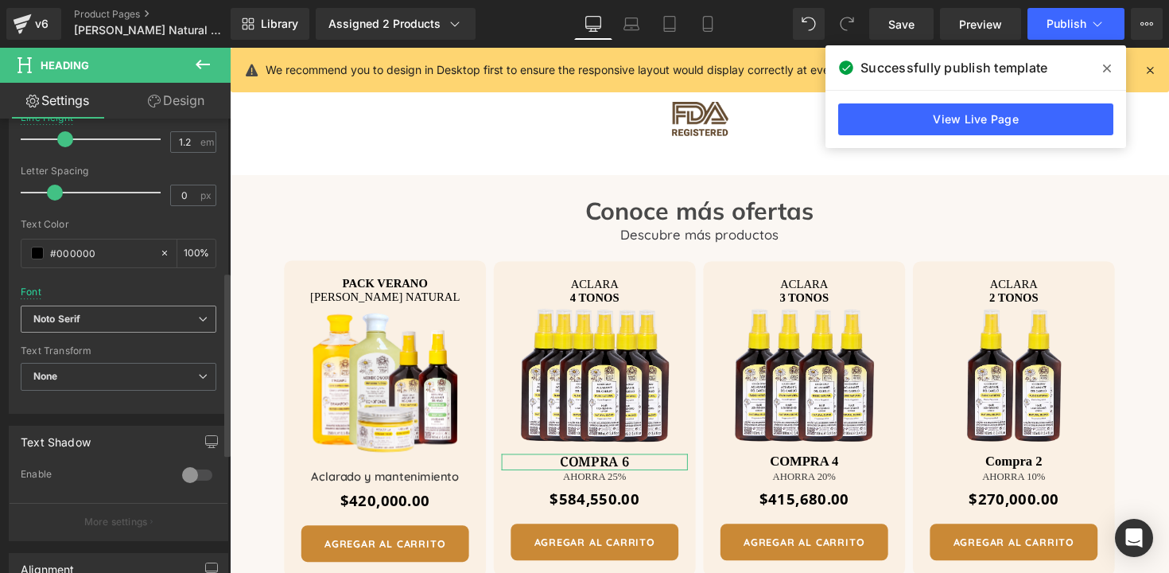
click at [104, 330] on span "Noto Serif" at bounding box center [119, 319] width 196 height 28
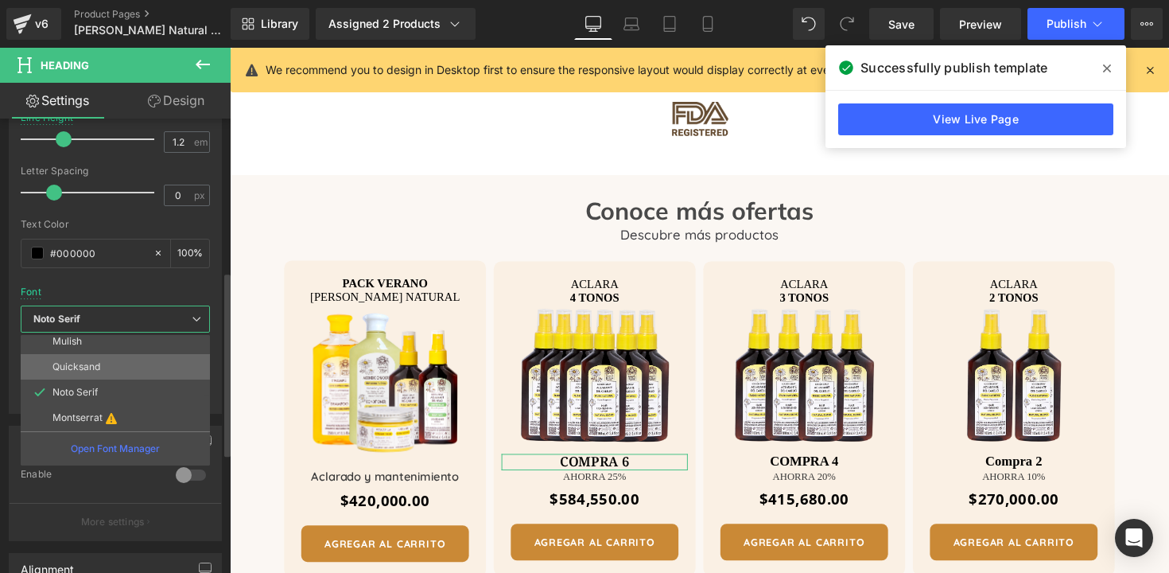
click at [89, 372] on li "Quicksand" at bounding box center [119, 366] width 196 height 25
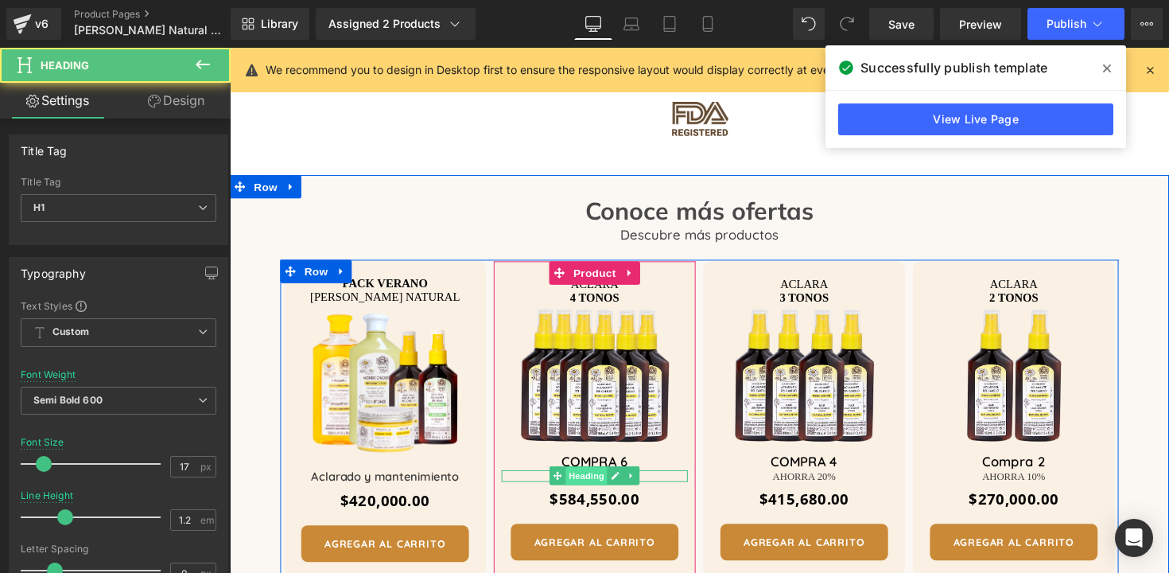
click at [601, 477] on span "Heading" at bounding box center [595, 486] width 43 height 19
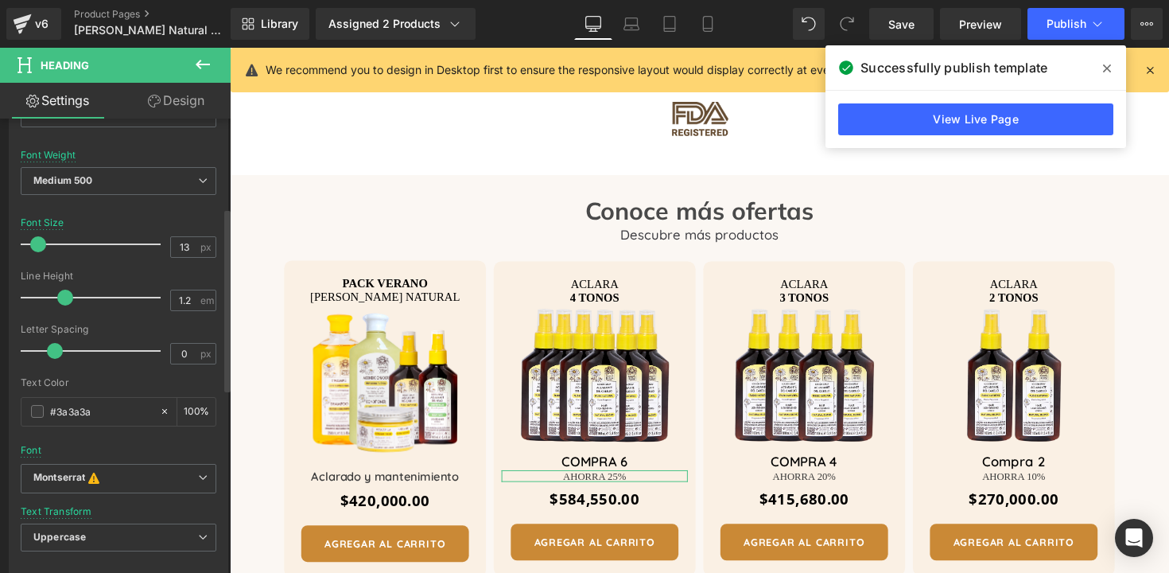
scroll to position [324, 0]
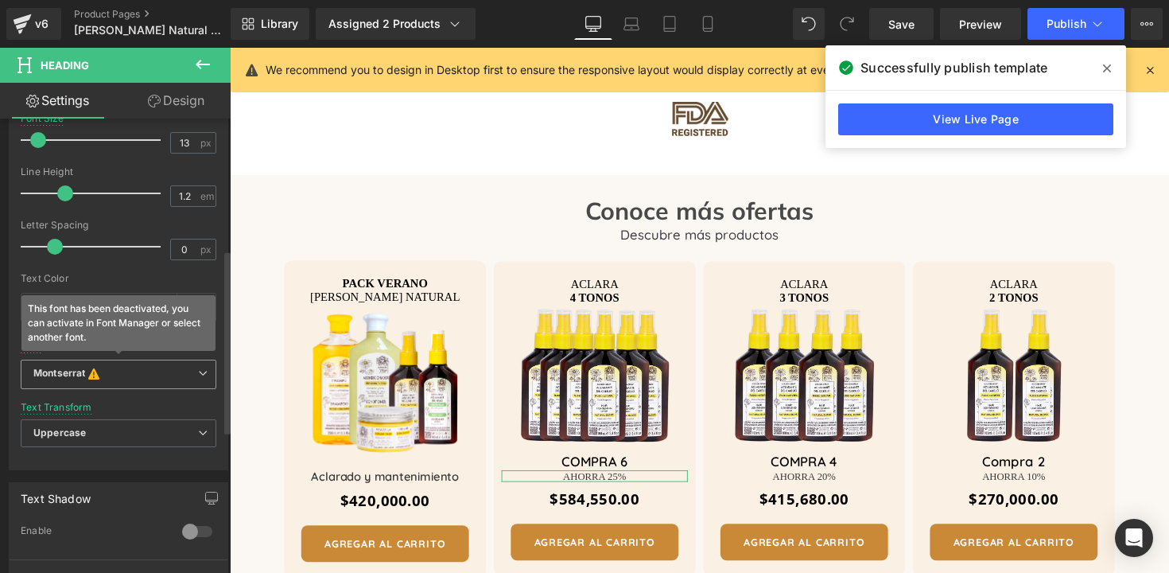
click at [198, 375] on icon at bounding box center [203, 373] width 10 height 10
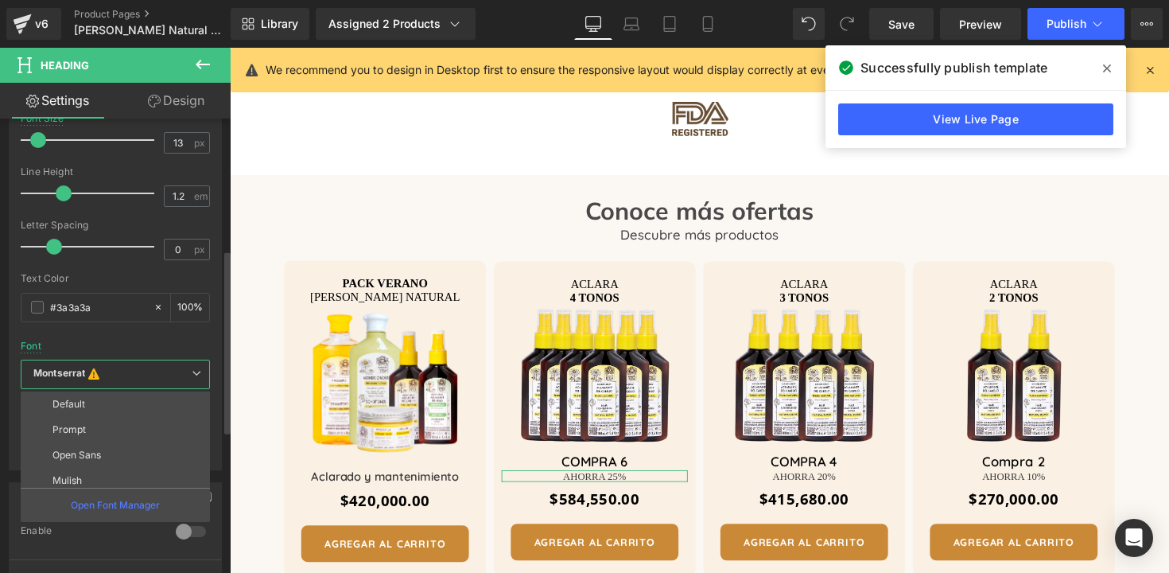
click at [90, 429] on li "Prompt" at bounding box center [119, 429] width 196 height 25
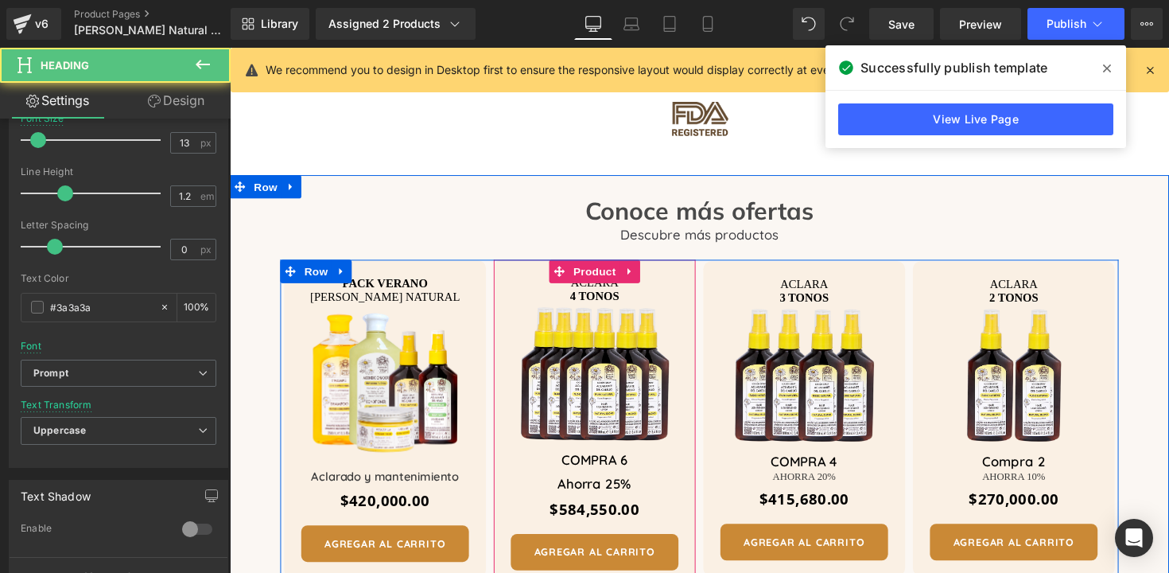
drag, startPoint x: 784, startPoint y: 449, endPoint x: 562, endPoint y: 410, distance: 225.5
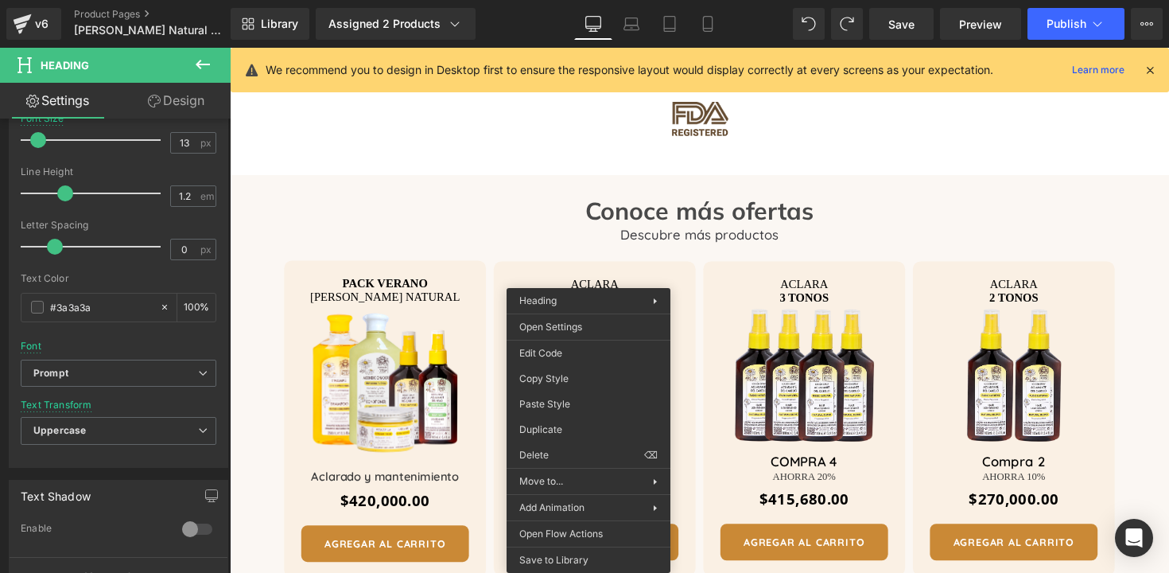
drag, startPoint x: 796, startPoint y: 429, endPoint x: 595, endPoint y: 389, distance: 204.4
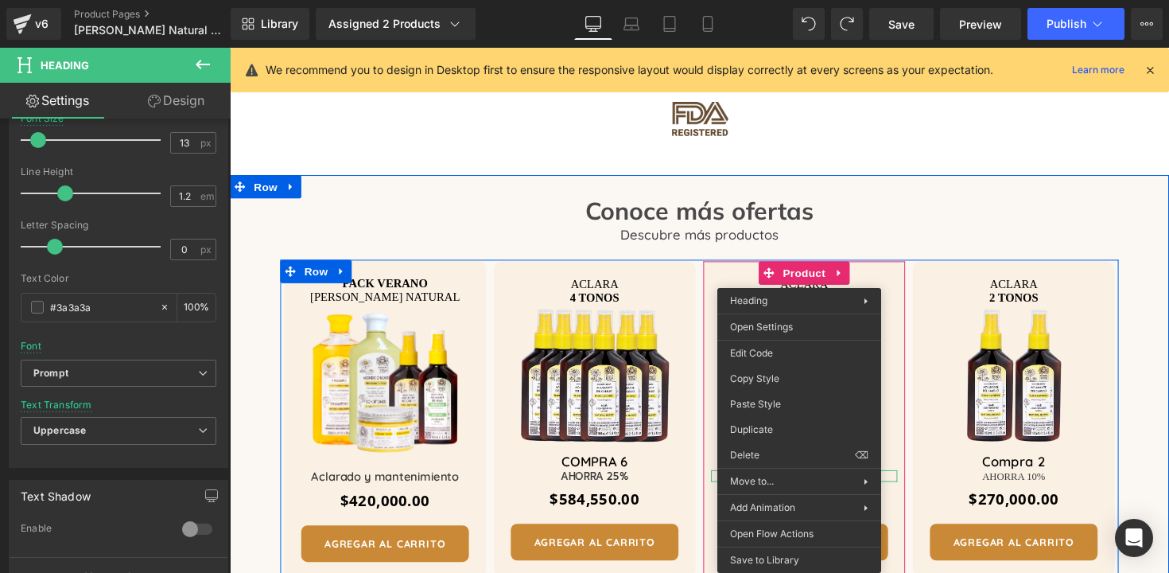
drag, startPoint x: 811, startPoint y: 411, endPoint x: 1025, endPoint y: 451, distance: 217.7
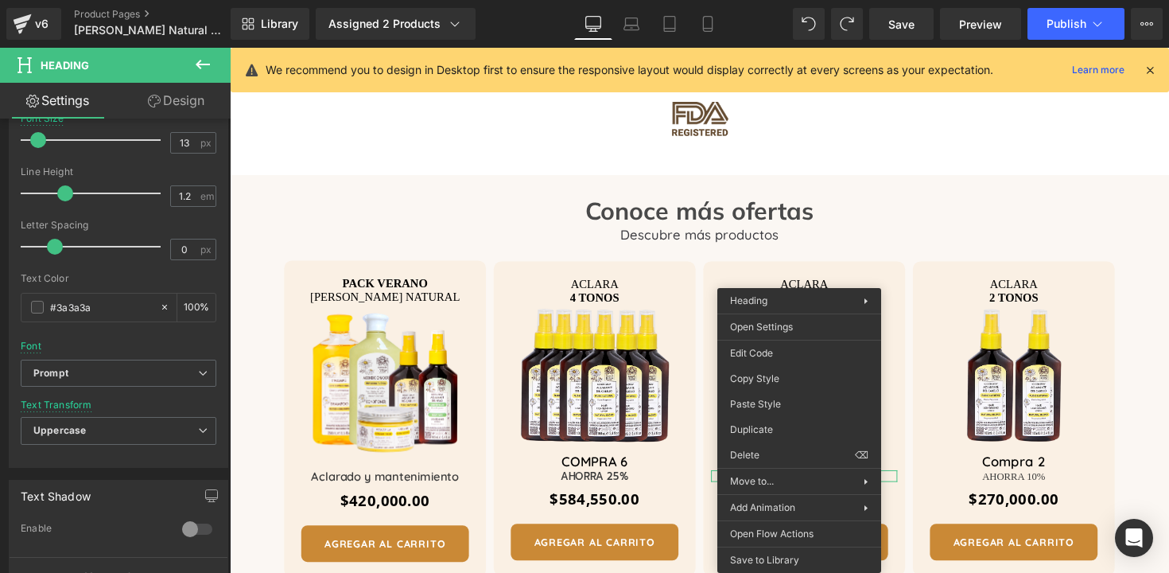
drag, startPoint x: 1006, startPoint y: 451, endPoint x: 887, endPoint y: 420, distance: 123.3
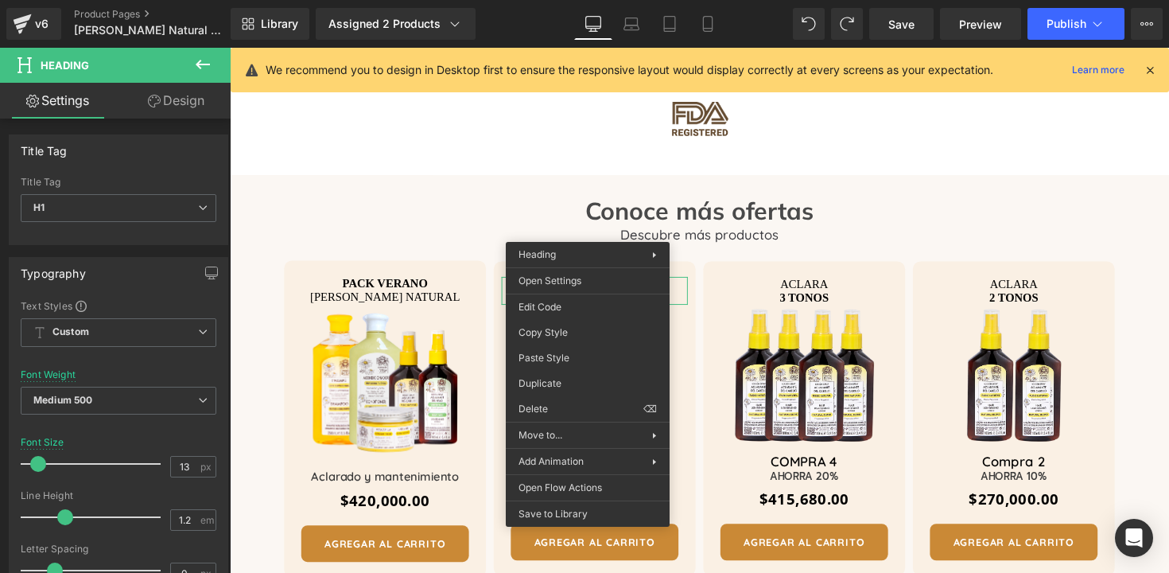
drag, startPoint x: 792, startPoint y: 411, endPoint x: 571, endPoint y: 370, distance: 225.0
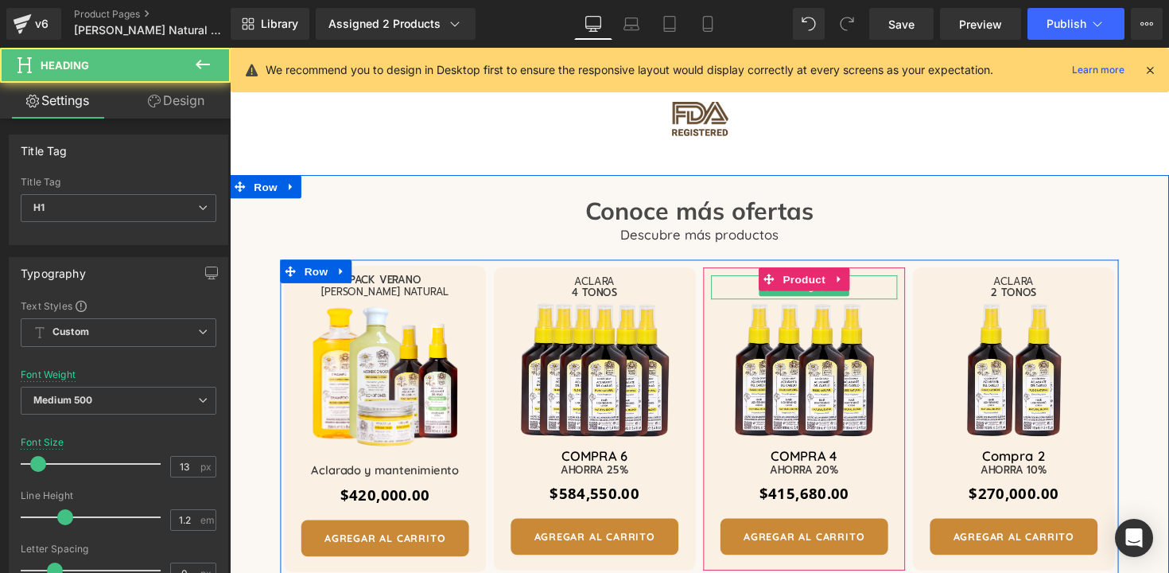
click at [866, 281] on h1 "ACLARA" at bounding box center [818, 287] width 191 height 13
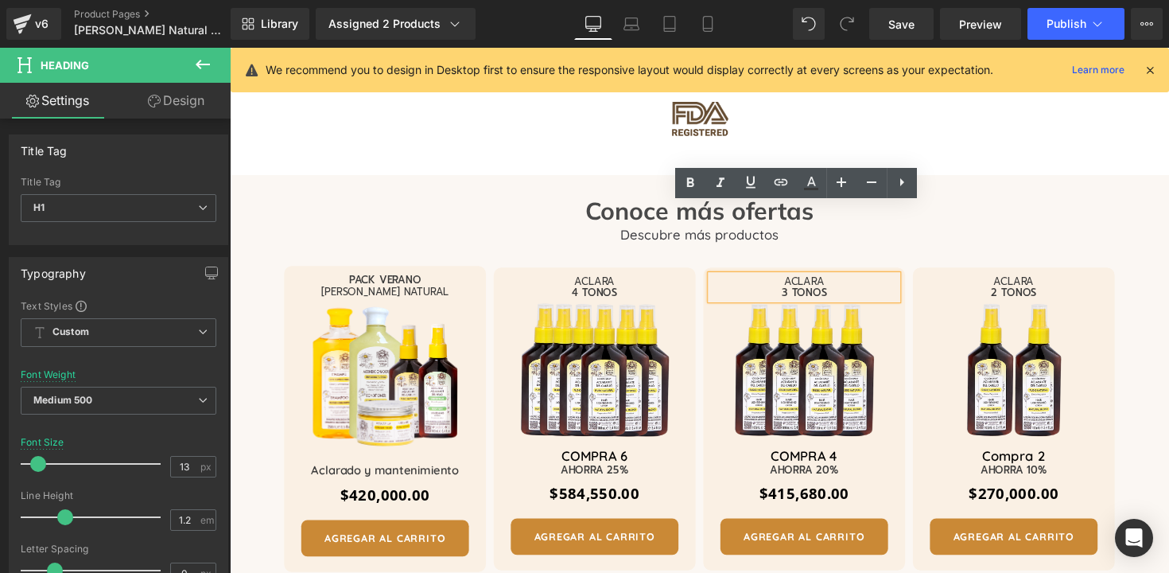
click at [827, 279] on span "ACLARA" at bounding box center [818, 286] width 41 height 15
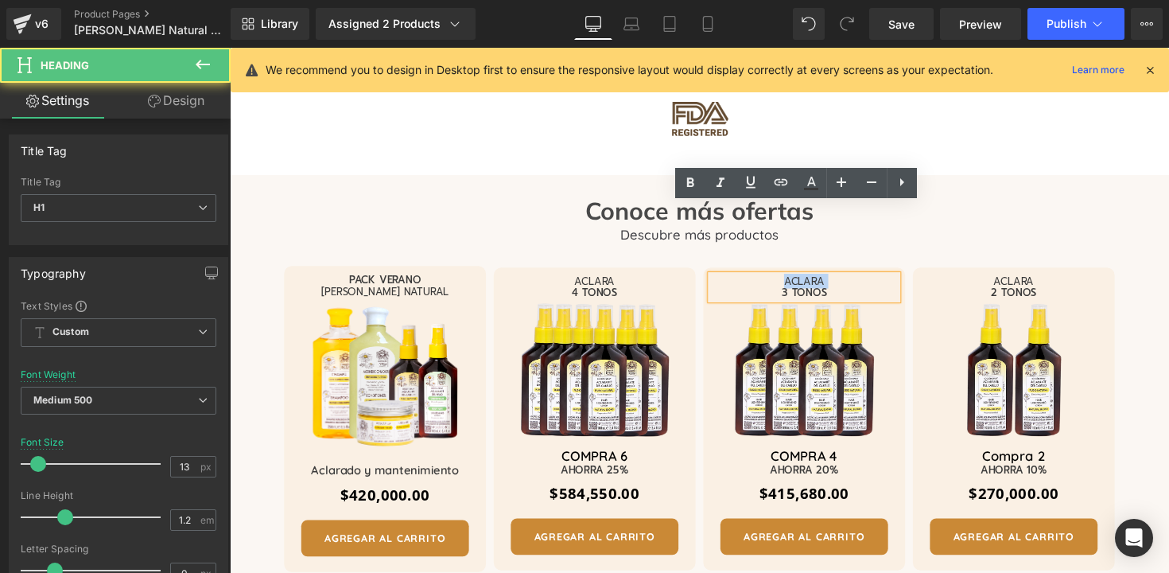
click at [827, 279] on span "ACLARA" at bounding box center [818, 286] width 41 height 15
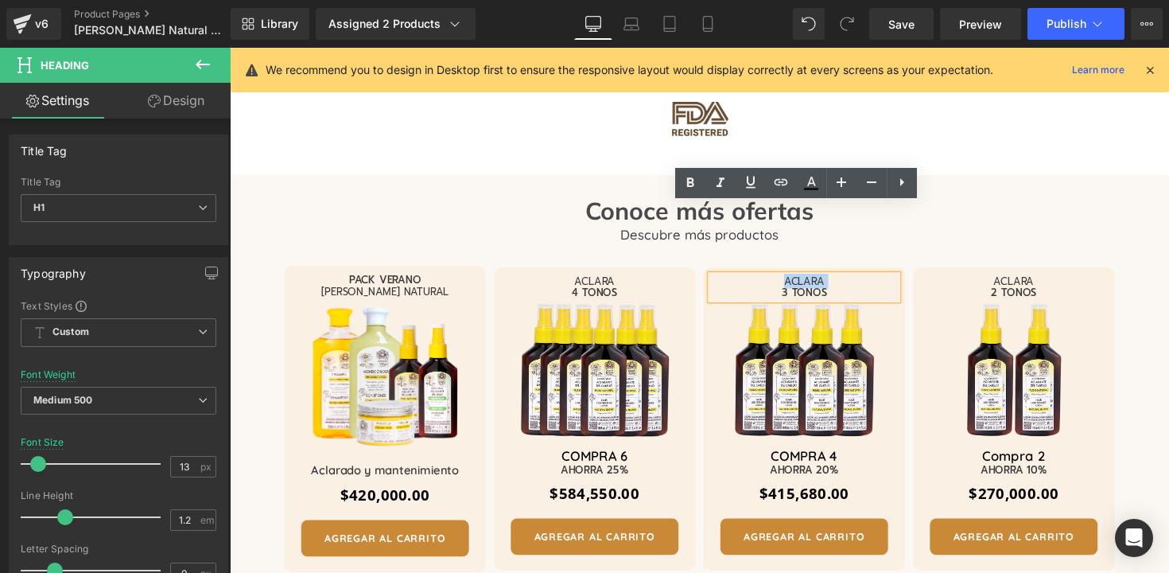
click at [230, 48] on div at bounding box center [230, 48] width 0 height 0
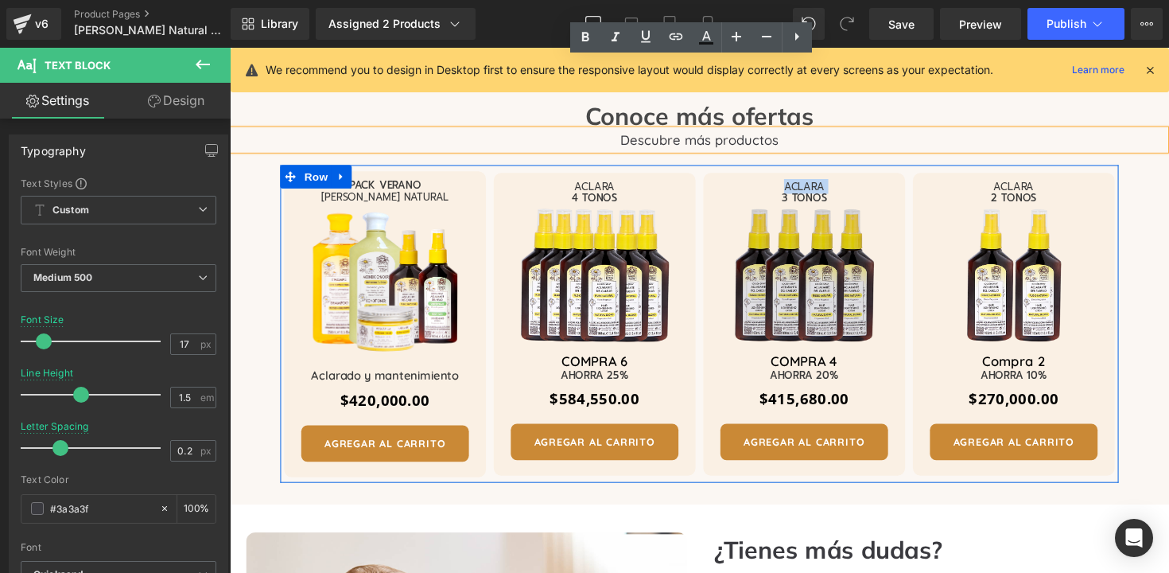
scroll to position [3020, 0]
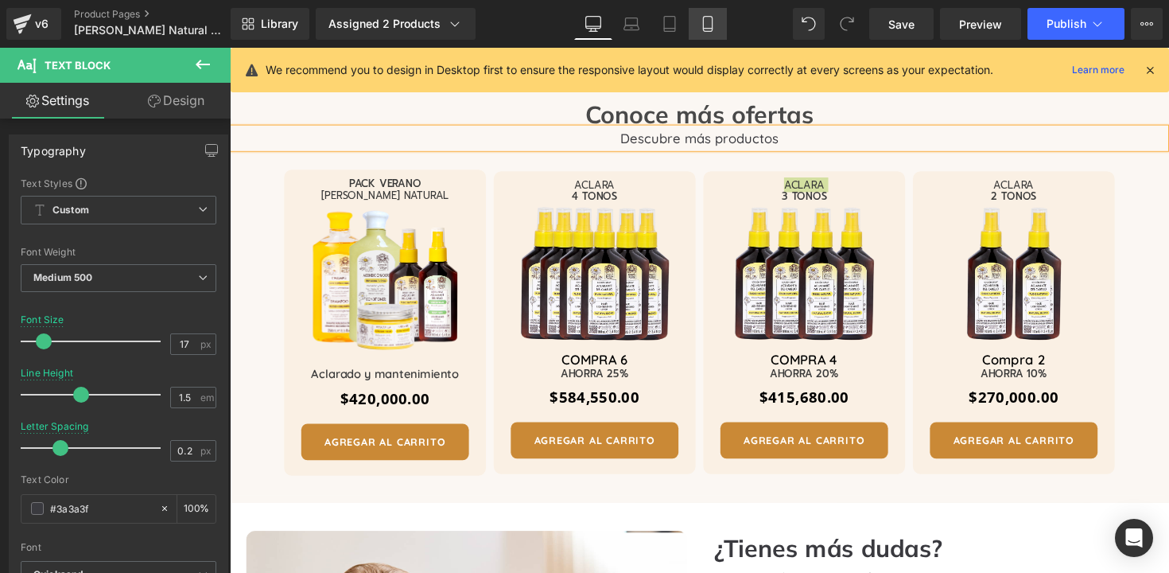
click at [718, 17] on link "Mobile" at bounding box center [708, 24] width 38 height 32
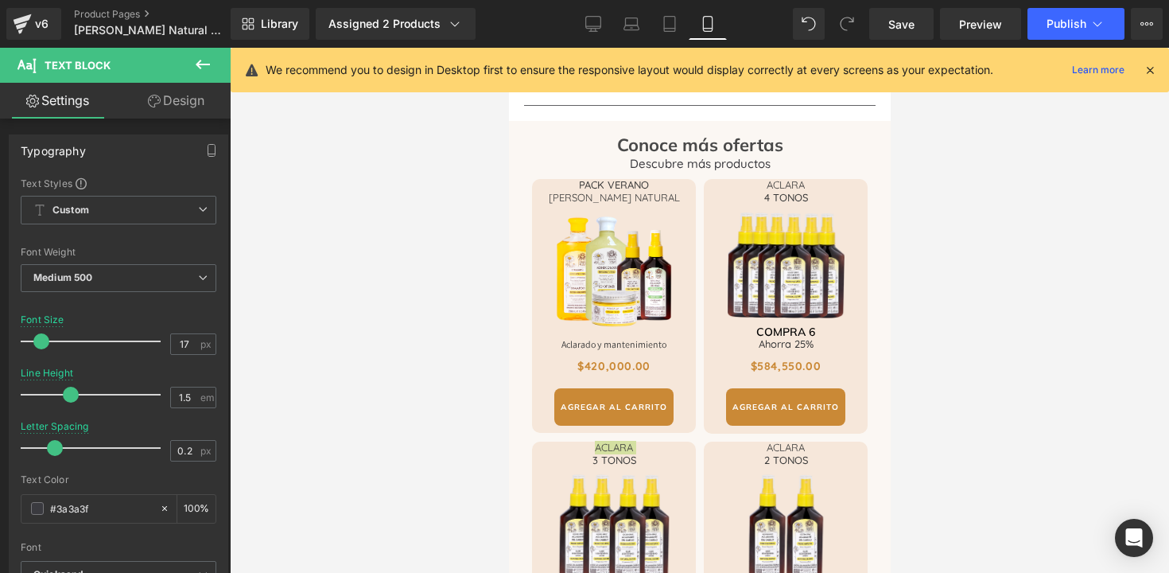
scroll to position [4119, 0]
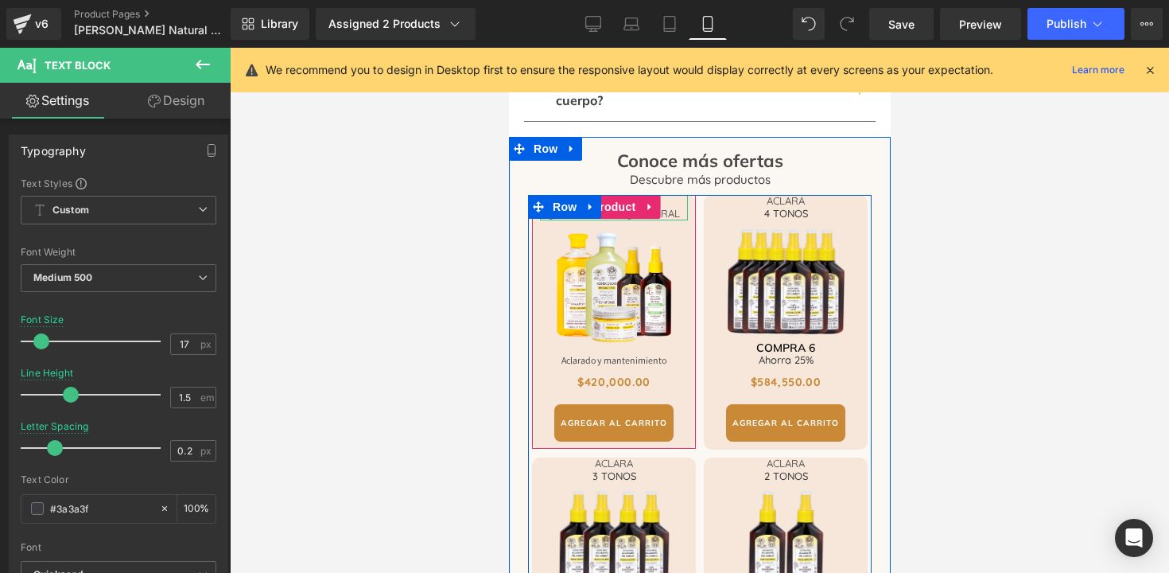
click at [666, 208] on h1 "[PERSON_NAME] NATURAL" at bounding box center [613, 214] width 148 height 13
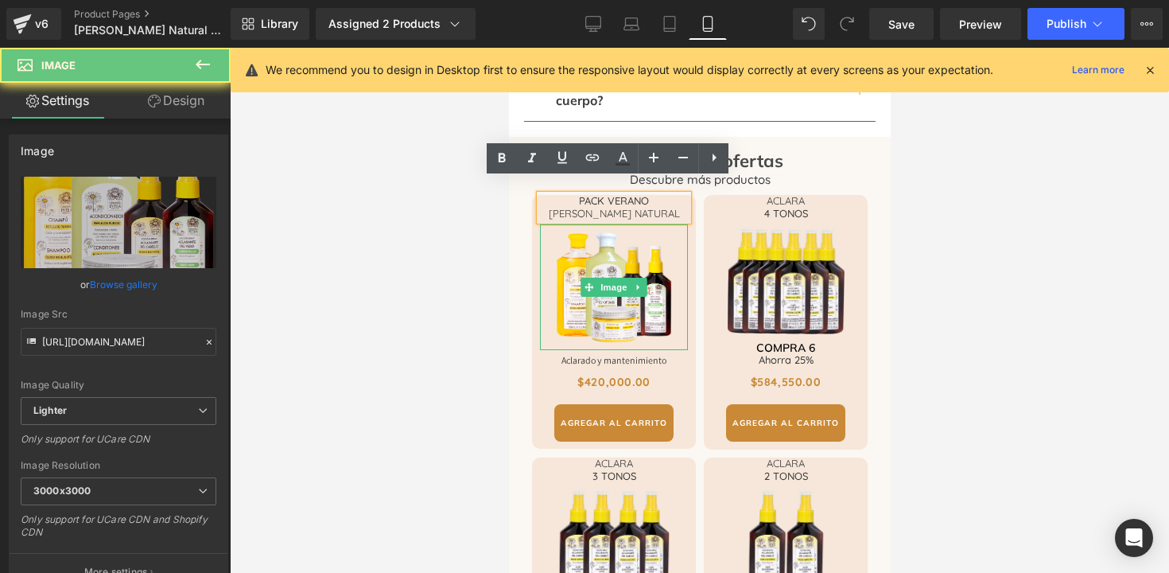
click at [675, 225] on div at bounding box center [613, 287] width 148 height 126
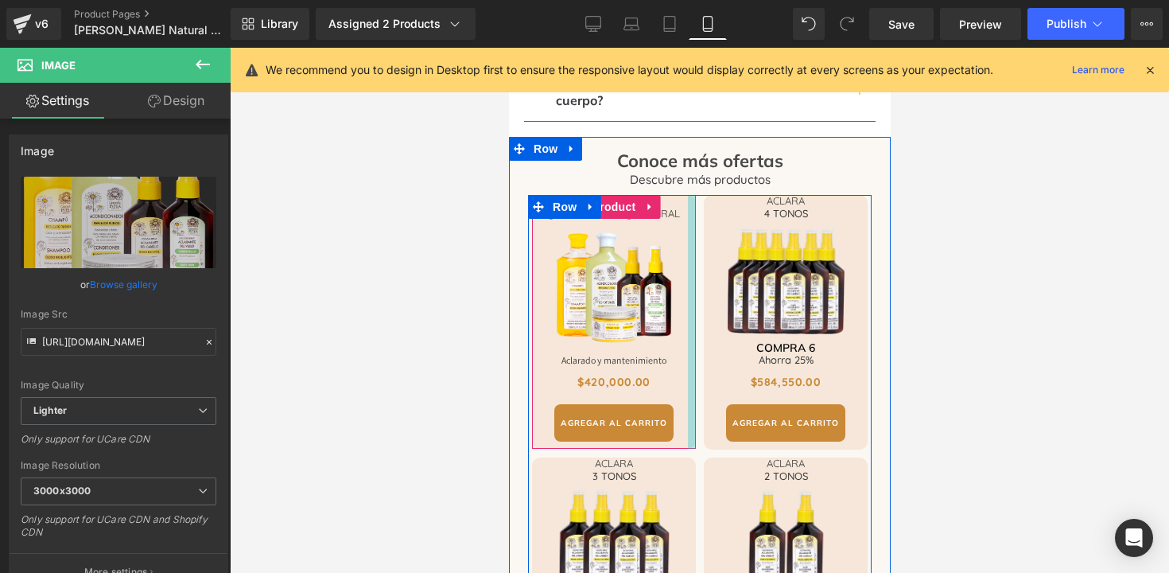
click at [687, 229] on div at bounding box center [691, 322] width 8 height 254
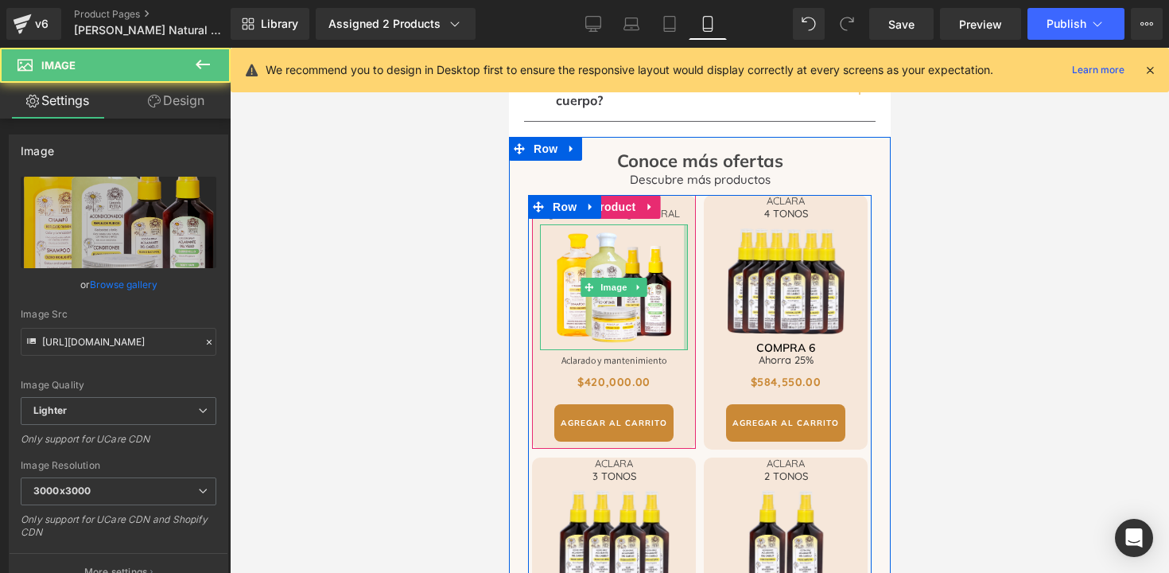
click at [683, 228] on div at bounding box center [685, 287] width 4 height 126
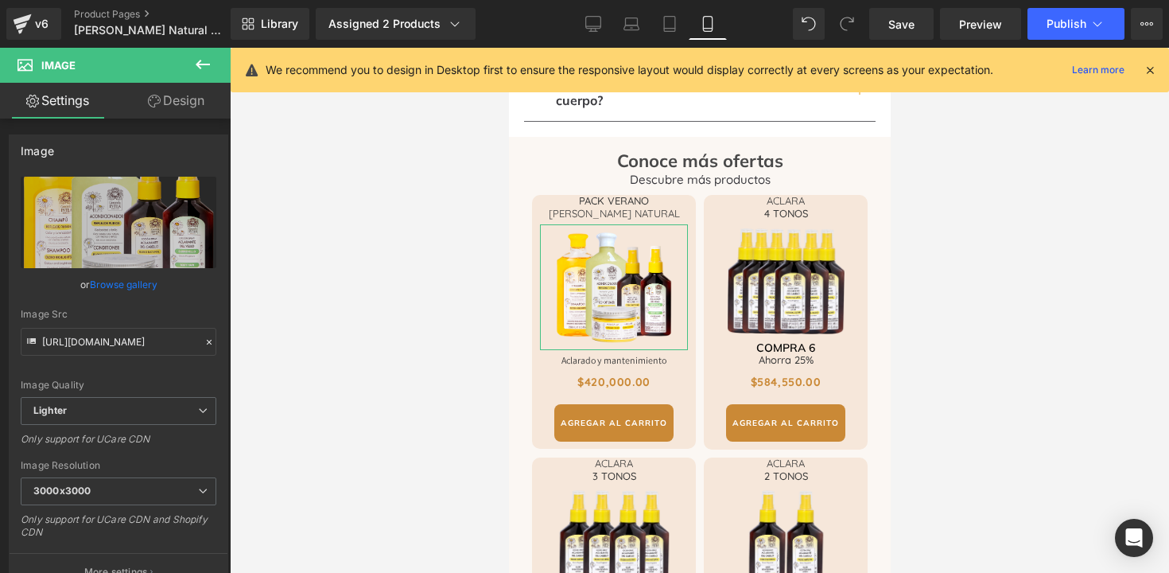
click at [177, 108] on link "Design" at bounding box center [176, 101] width 115 height 36
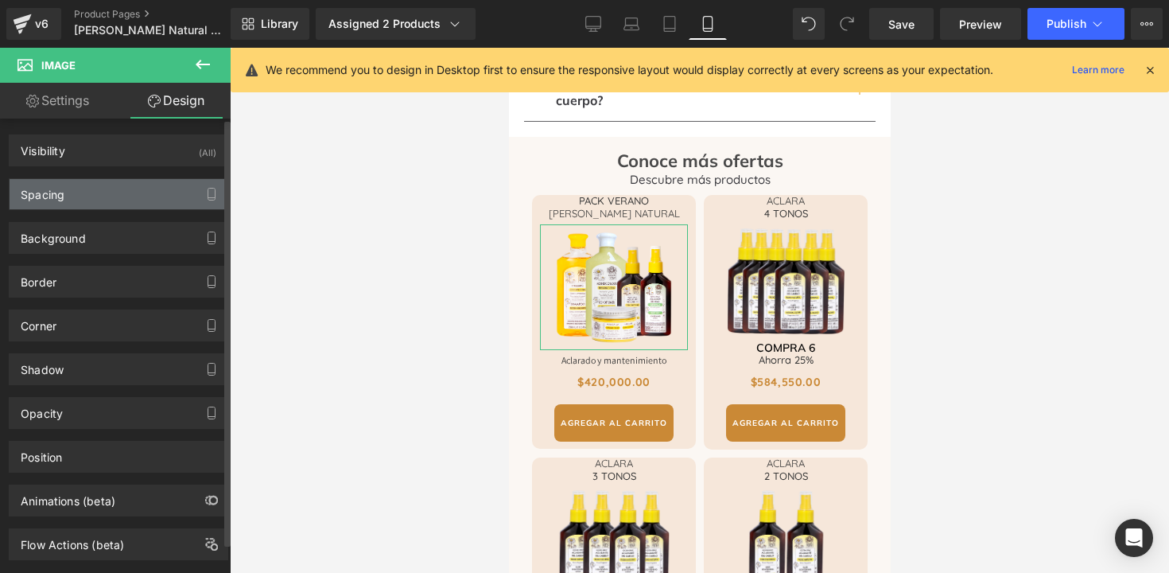
click at [73, 202] on div "Spacing" at bounding box center [119, 194] width 218 height 30
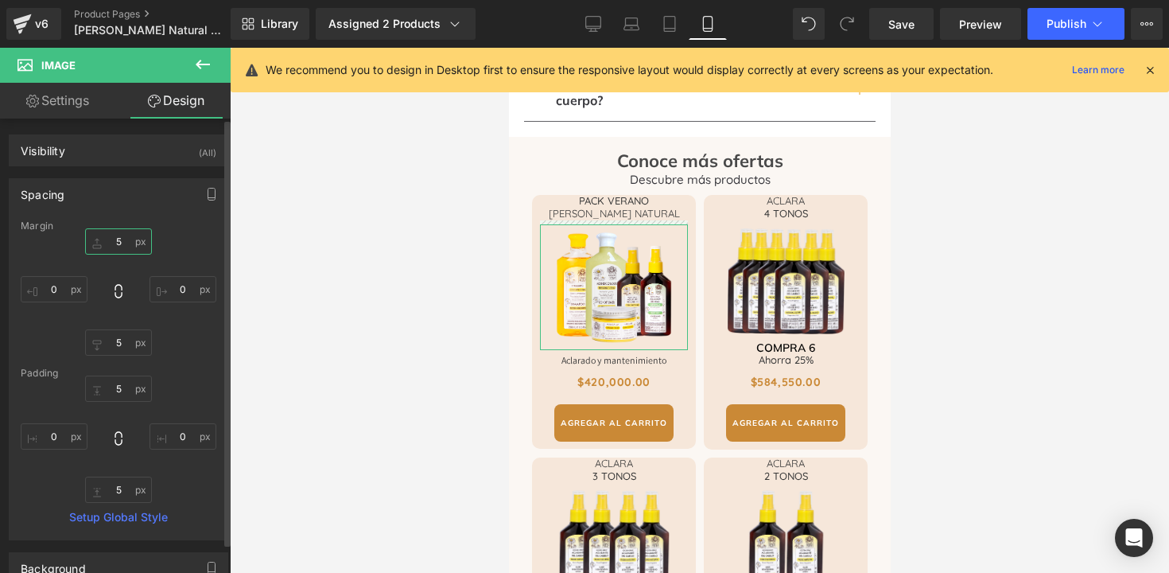
click at [123, 243] on input "5" at bounding box center [118, 241] width 67 height 26
click at [115, 387] on input "5" at bounding box center [118, 388] width 67 height 26
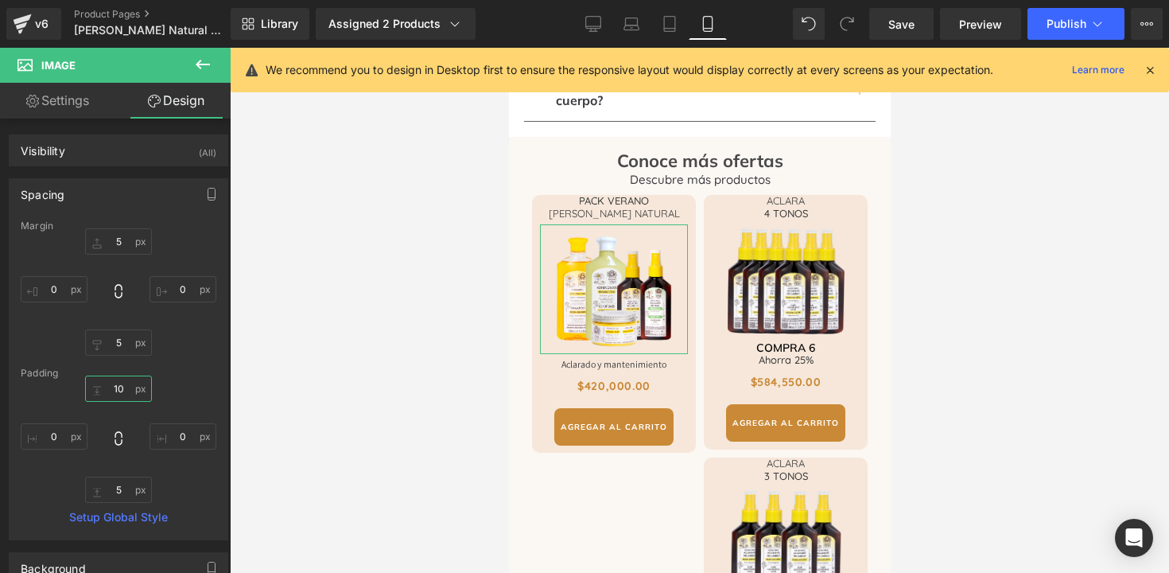
type input "1"
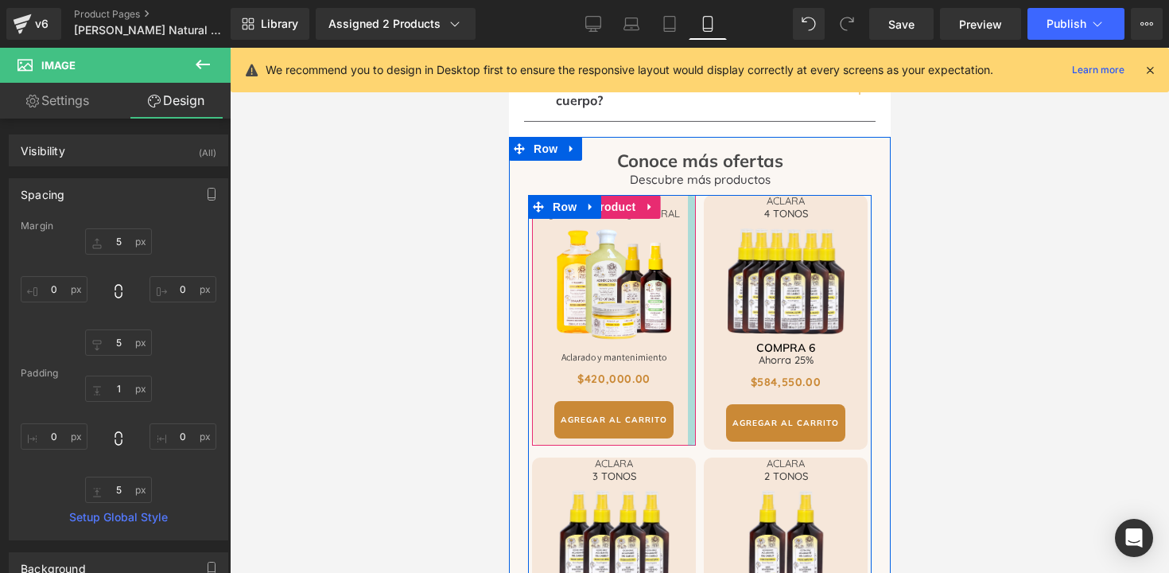
click at [687, 197] on div at bounding box center [691, 320] width 8 height 251
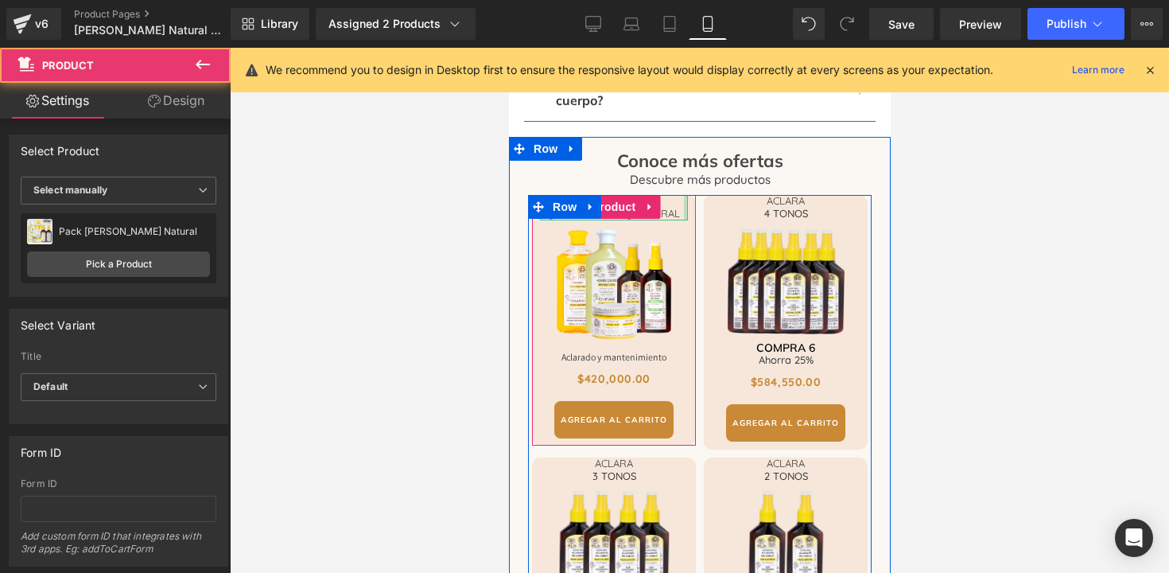
click at [677, 195] on div "PACK VERANO [PERSON_NAME] NATURAL Heading" at bounding box center [613, 207] width 148 height 25
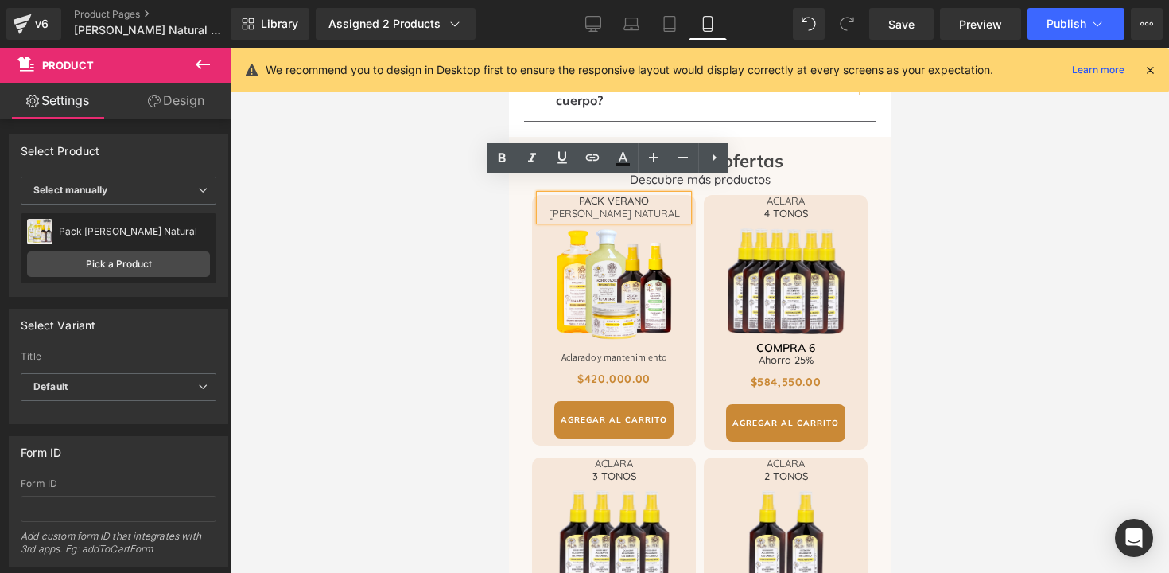
click at [687, 200] on div "PACK VERANO [PERSON_NAME] NATURAL Heading Image Aclarado y mantenimiento Headin…" at bounding box center [613, 320] width 164 height 251
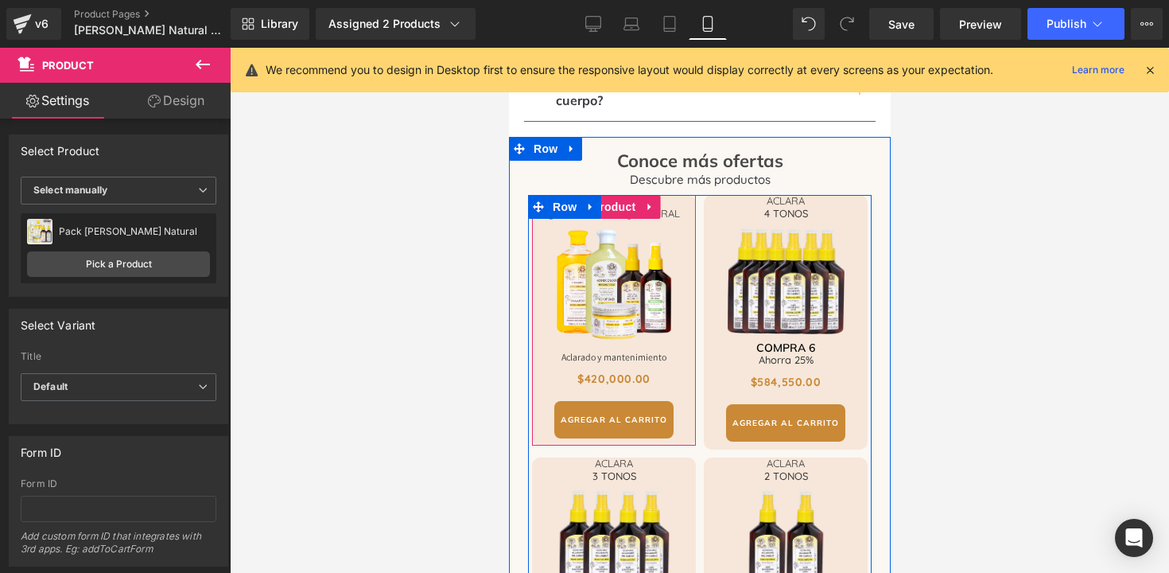
click at [640, 196] on div "PACK VERANO [PERSON_NAME] NATURAL Heading Image Aclarado y mantenimiento Headin…" at bounding box center [613, 320] width 164 height 251
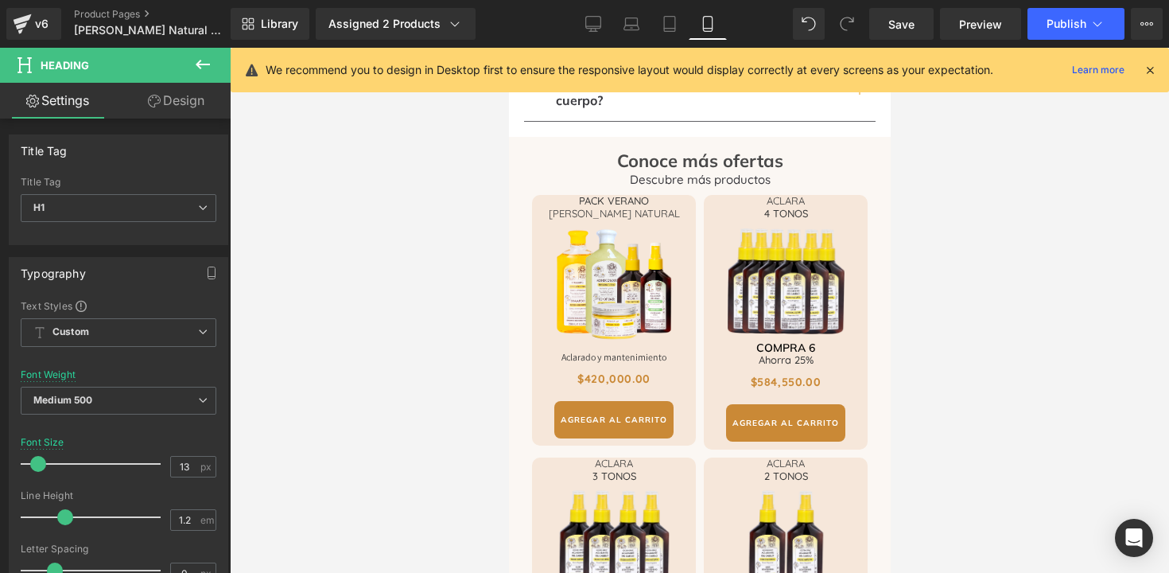
click at [169, 103] on link "Design" at bounding box center [176, 101] width 115 height 36
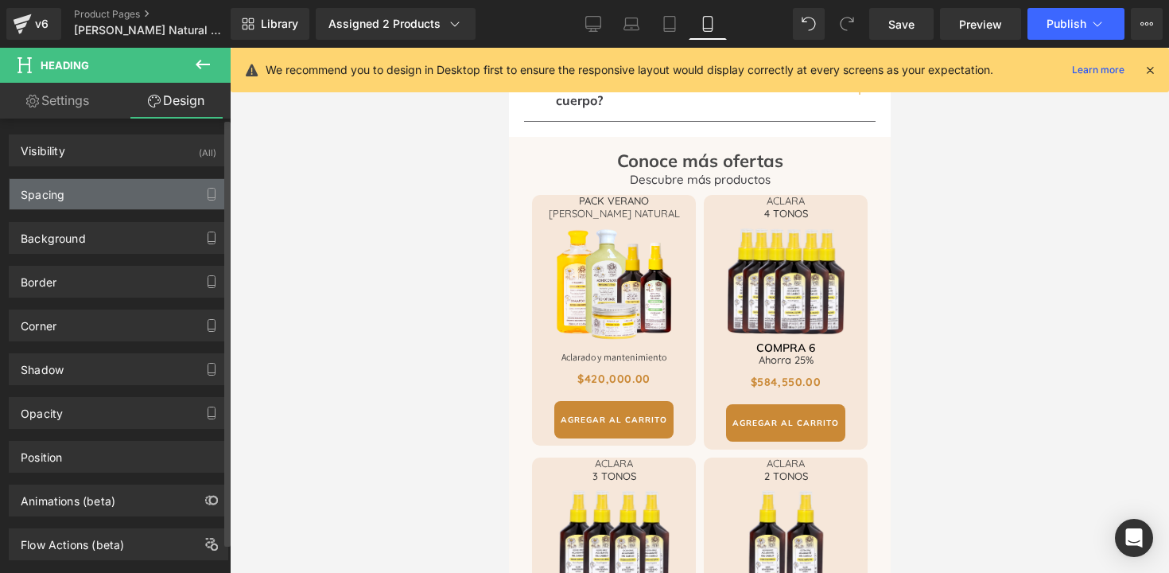
click at [96, 201] on div "Spacing" at bounding box center [119, 194] width 218 height 30
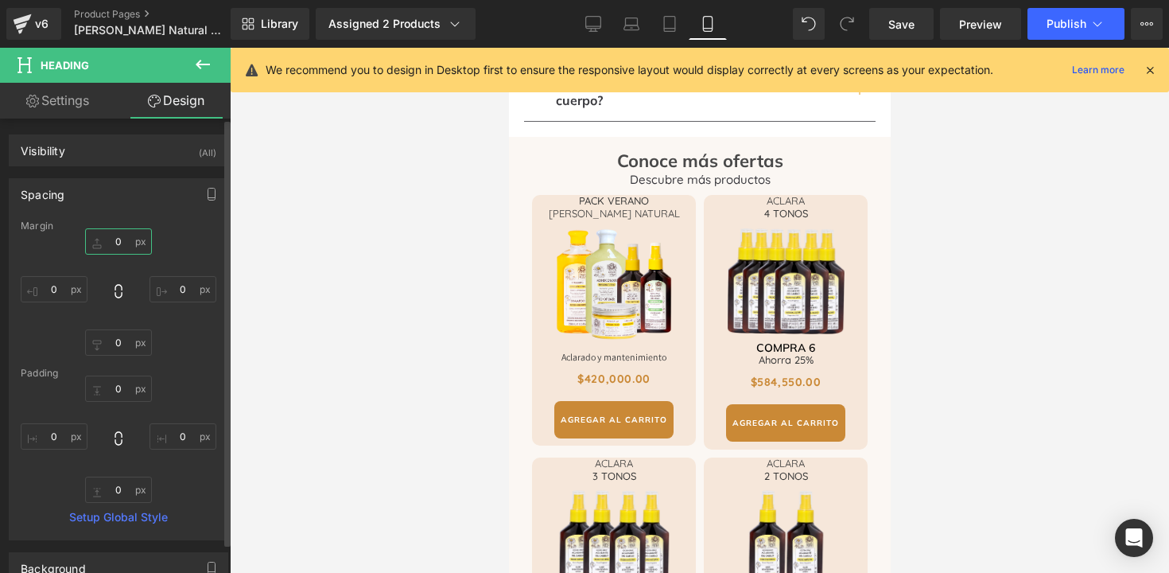
click at [123, 247] on input "0" at bounding box center [118, 241] width 67 height 26
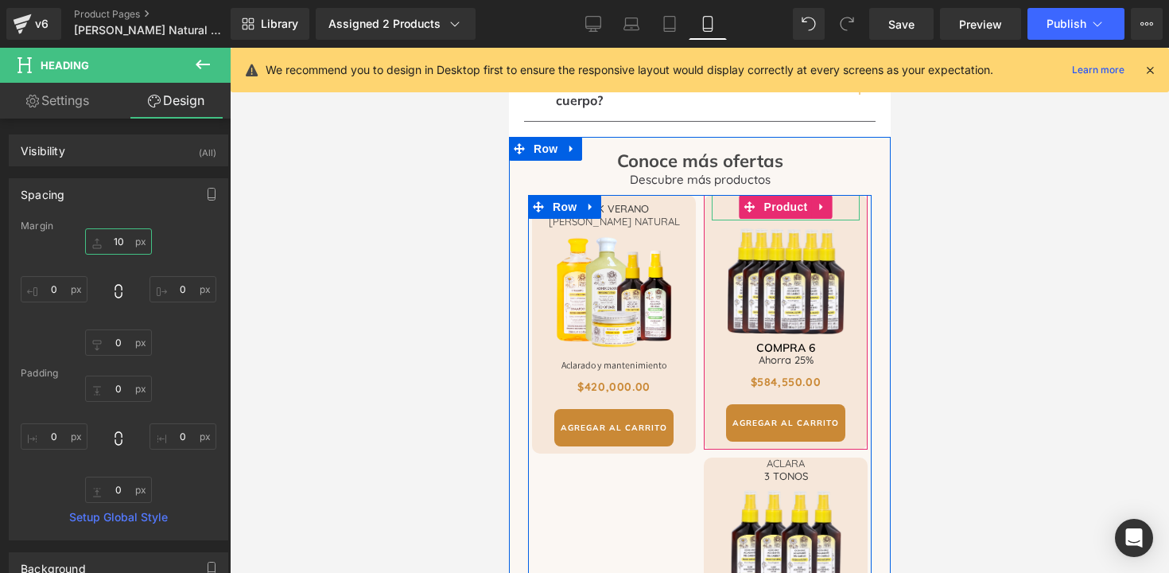
type input "10"
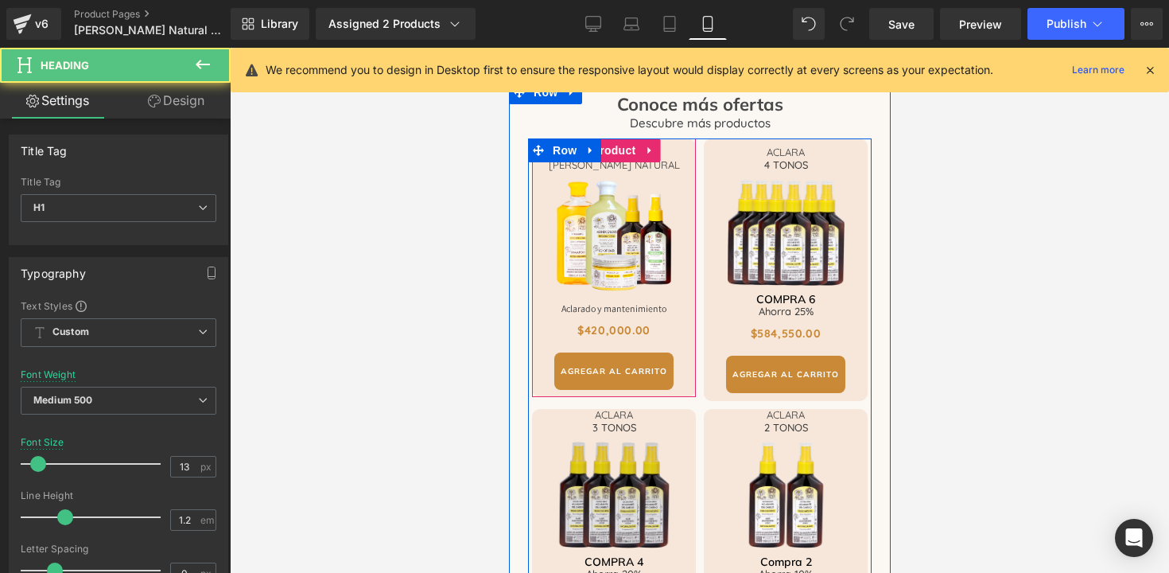
scroll to position [4212, 0]
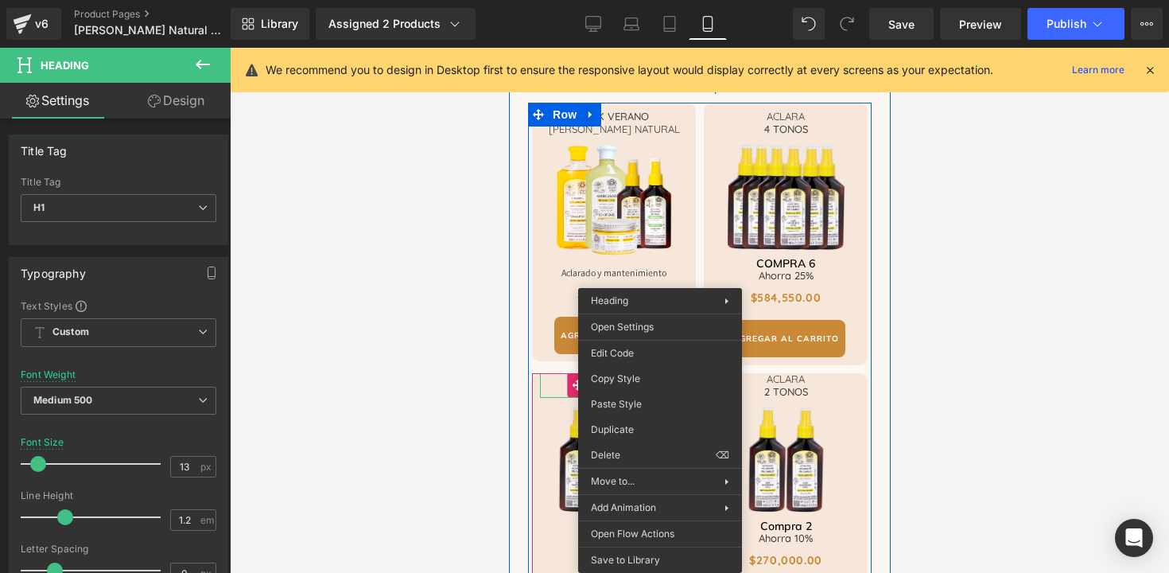
drag, startPoint x: 660, startPoint y: 375, endPoint x: 1169, endPoint y: 422, distance: 511.4
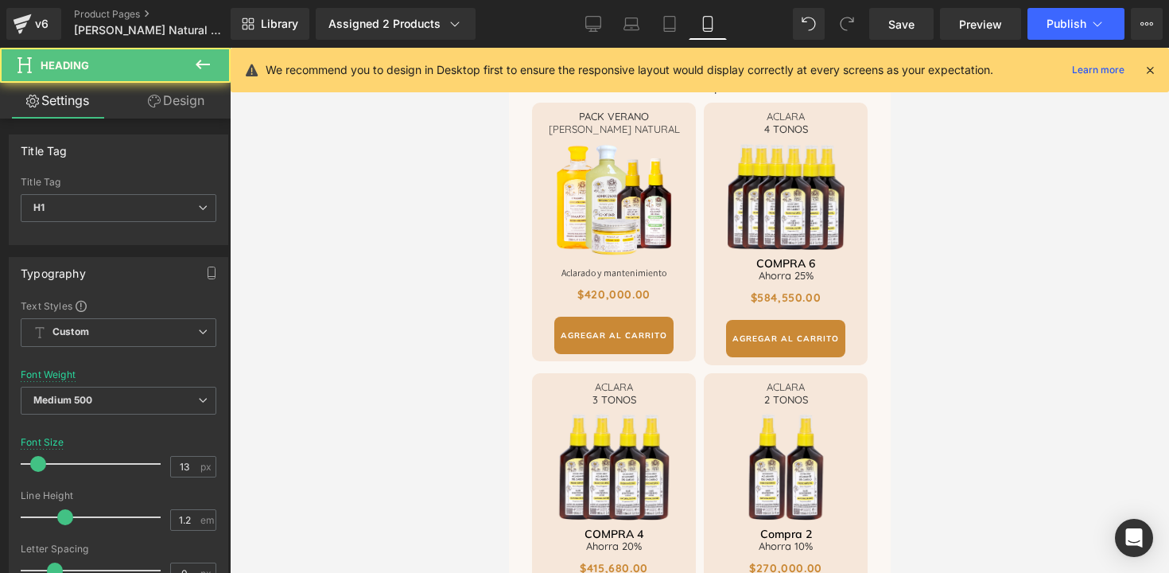
click at [983, 320] on div at bounding box center [700, 310] width 940 height 525
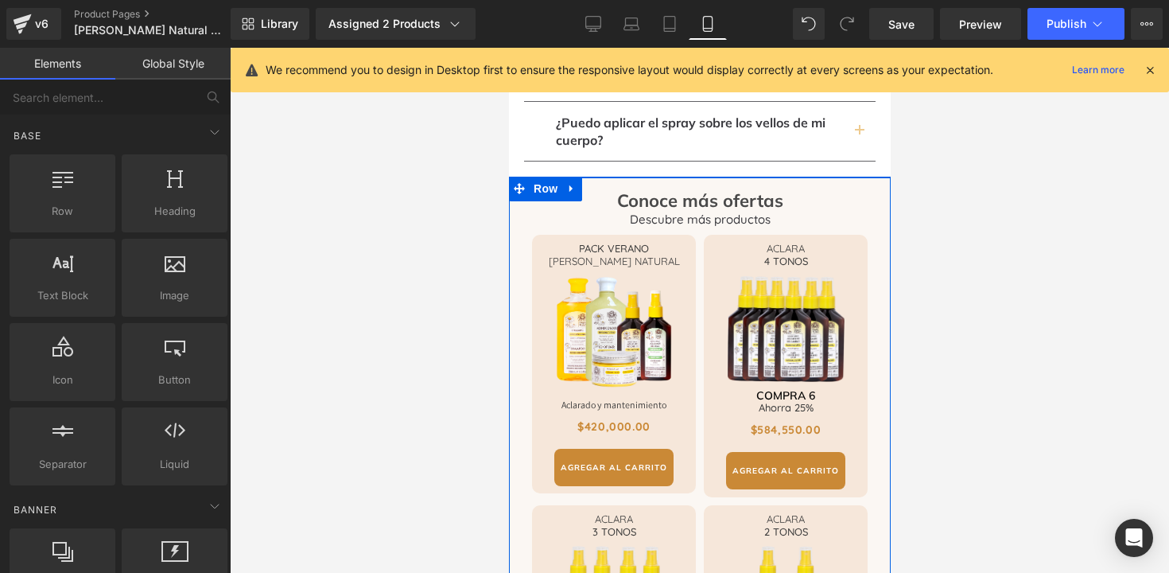
scroll to position [4064, 0]
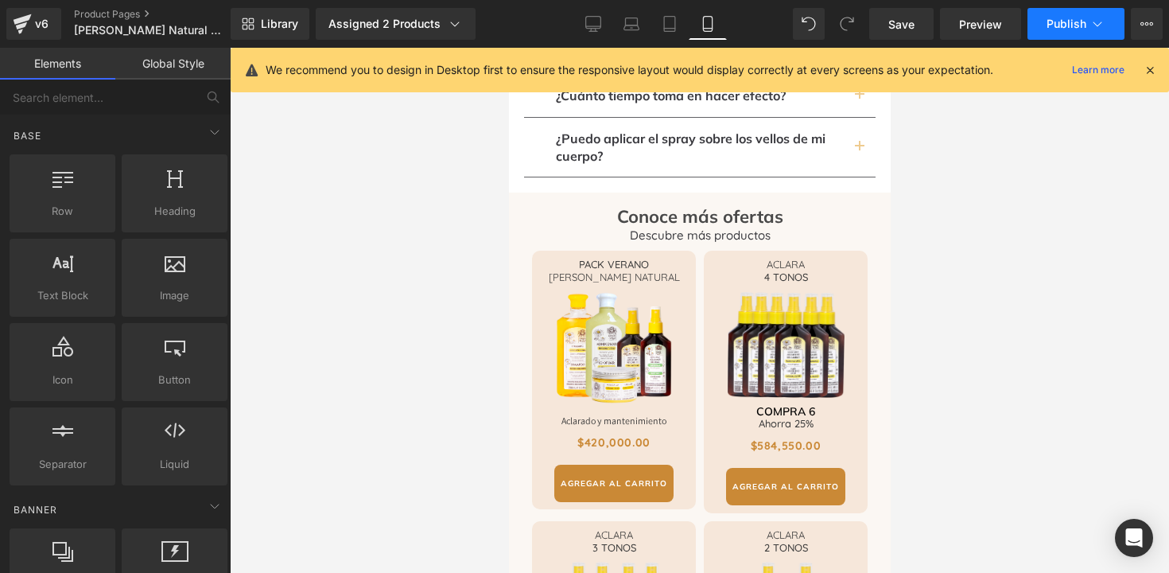
click at [1047, 29] on button "Publish" at bounding box center [1076, 24] width 97 height 32
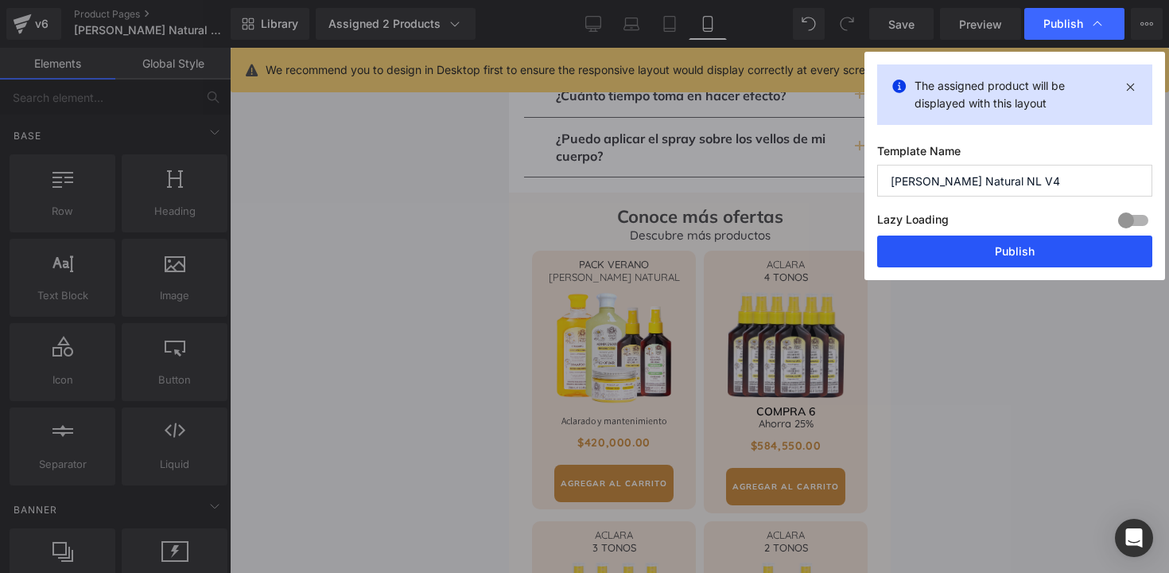
click at [967, 254] on button "Publish" at bounding box center [1014, 251] width 275 height 32
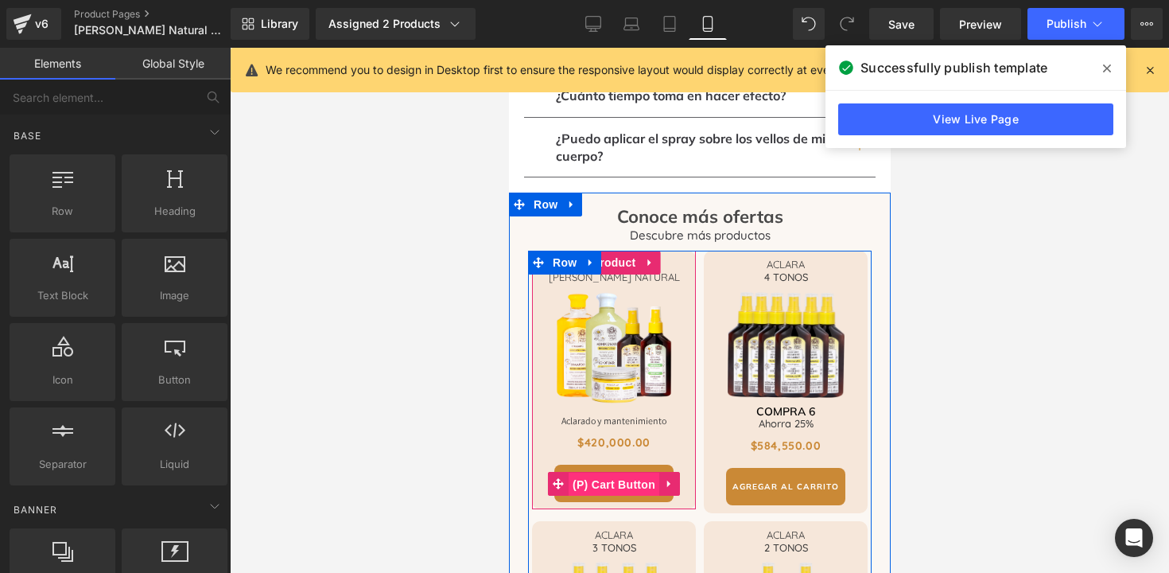
click at [608, 473] on span "(P) Cart Button" at bounding box center [613, 485] width 91 height 24
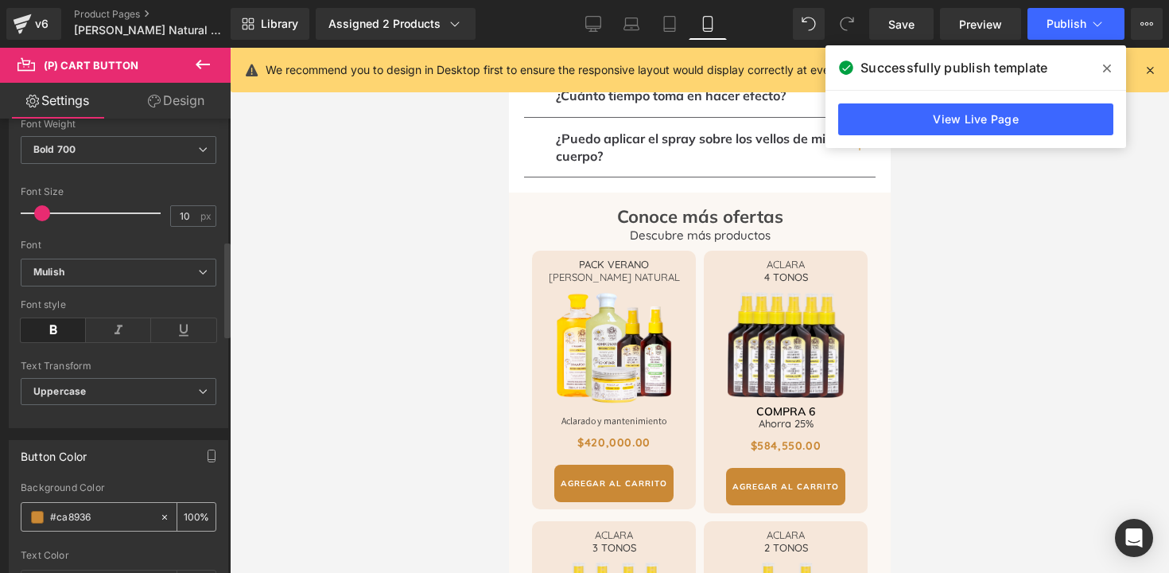
scroll to position [582, 0]
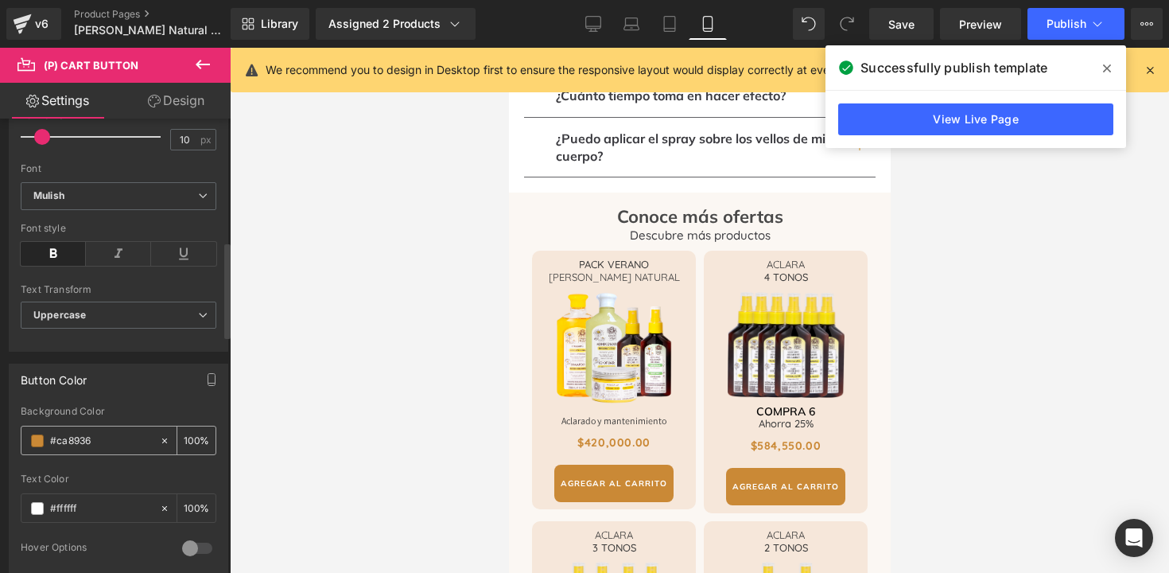
click at [86, 448] on input "#ca8936" at bounding box center [101, 441] width 102 height 18
click at [1106, 66] on icon at bounding box center [1107, 68] width 8 height 8
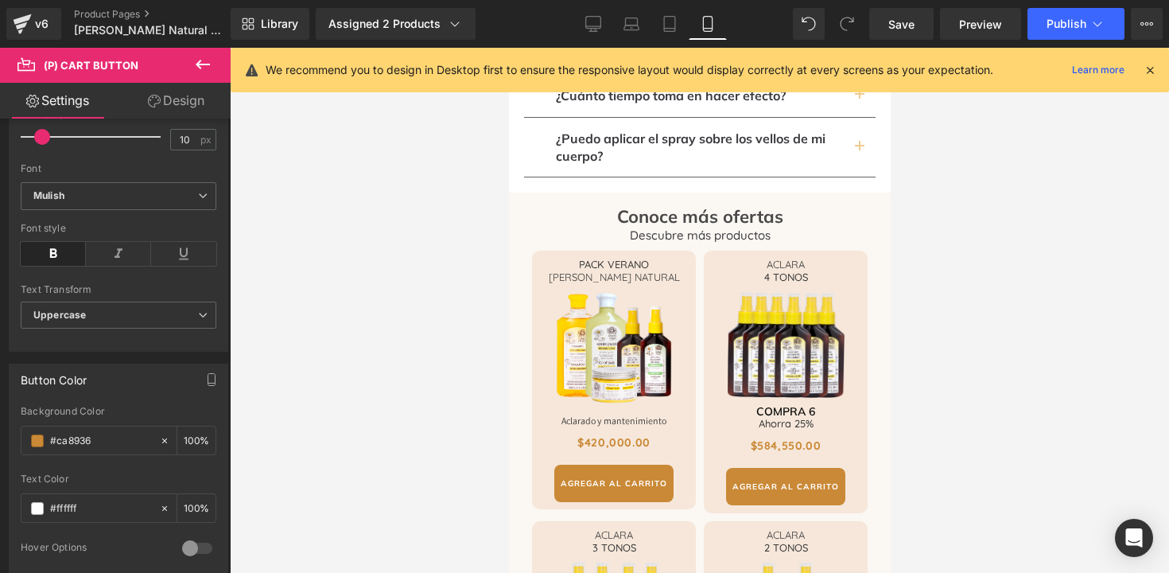
click at [1146, 71] on icon at bounding box center [1150, 70] width 14 height 14
